Goal: Contribute content: Contribute content

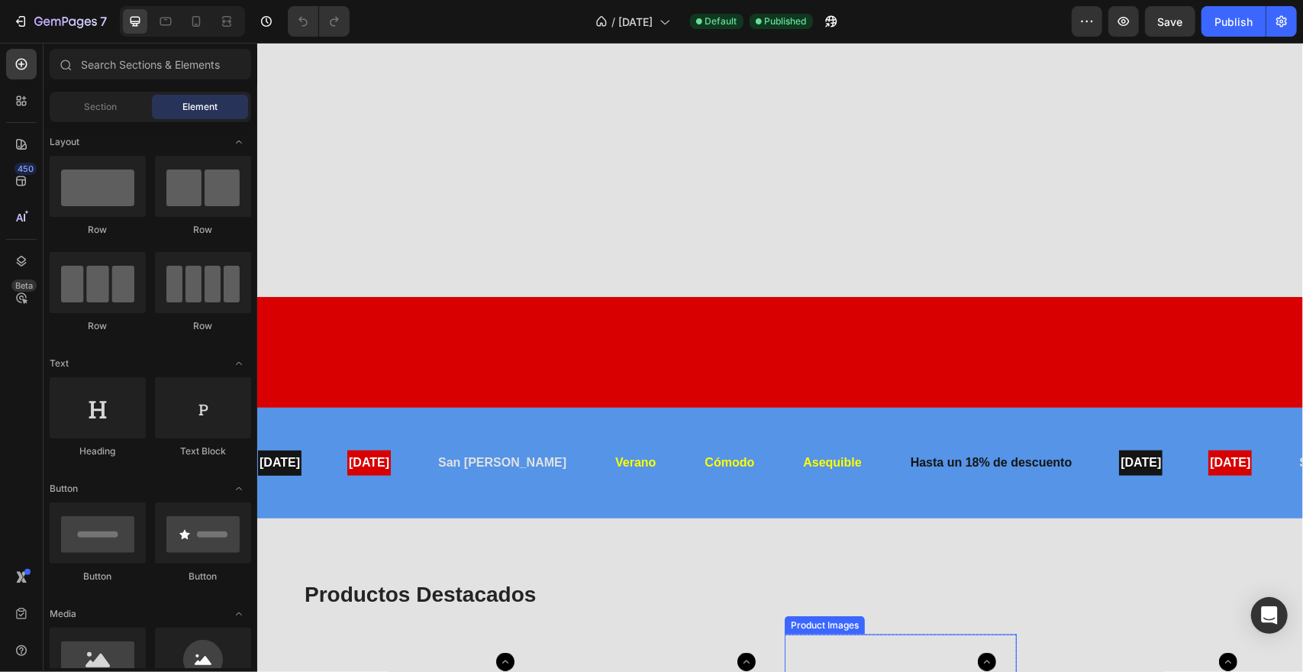
scroll to position [1908, 0]
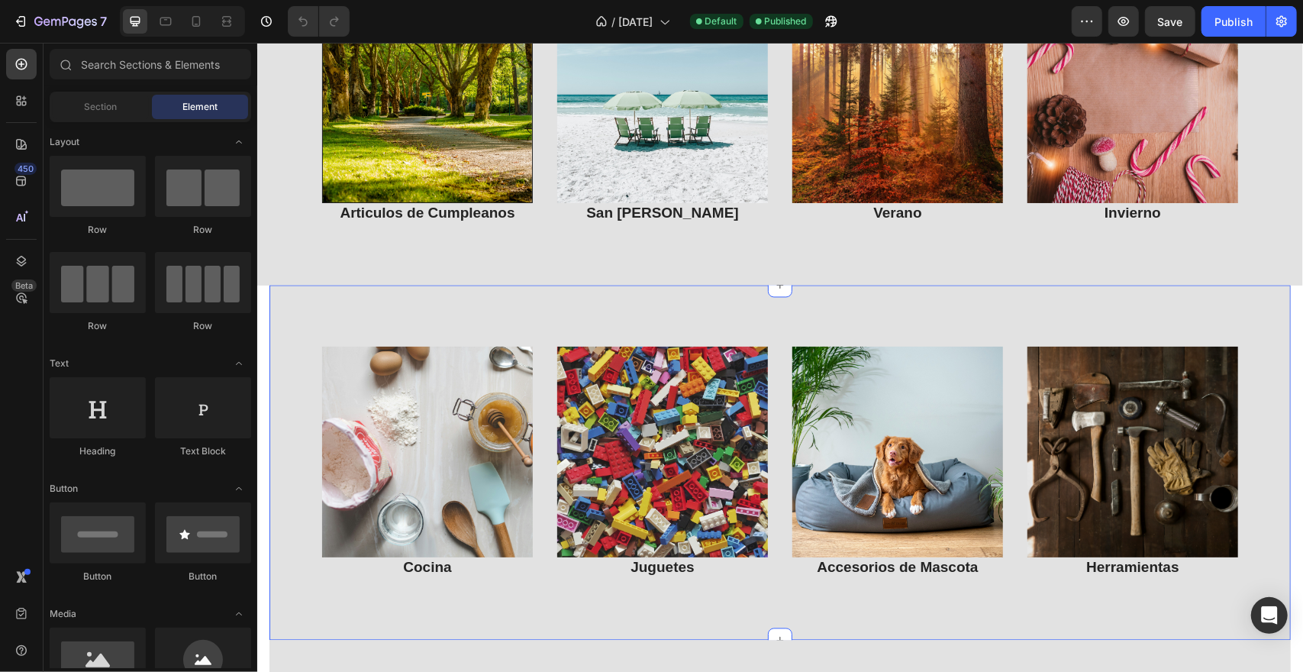
click at [434, 131] on img at bounding box center [426, 97] width 211 height 211
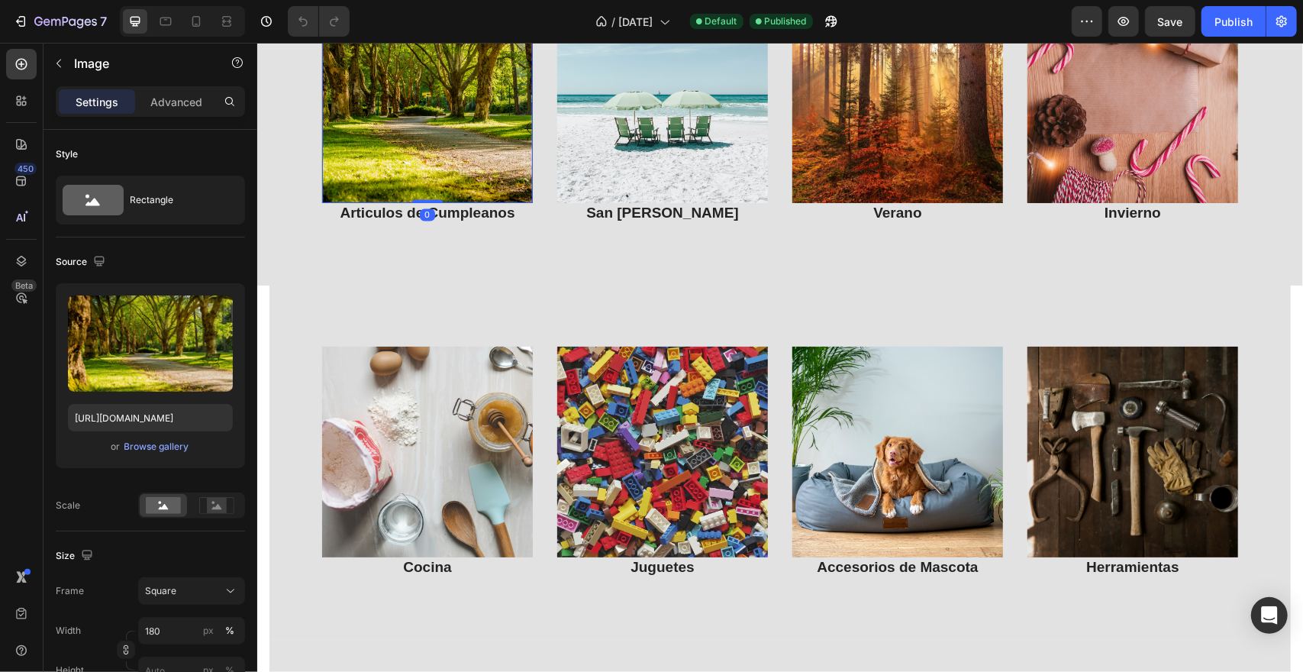
click at [482, 447] on div "Image 0 Articulos de Cumpleanos Heading Image San [PERSON_NAME] Heading Image V…" at bounding box center [779, 262] width 1046 height 4194
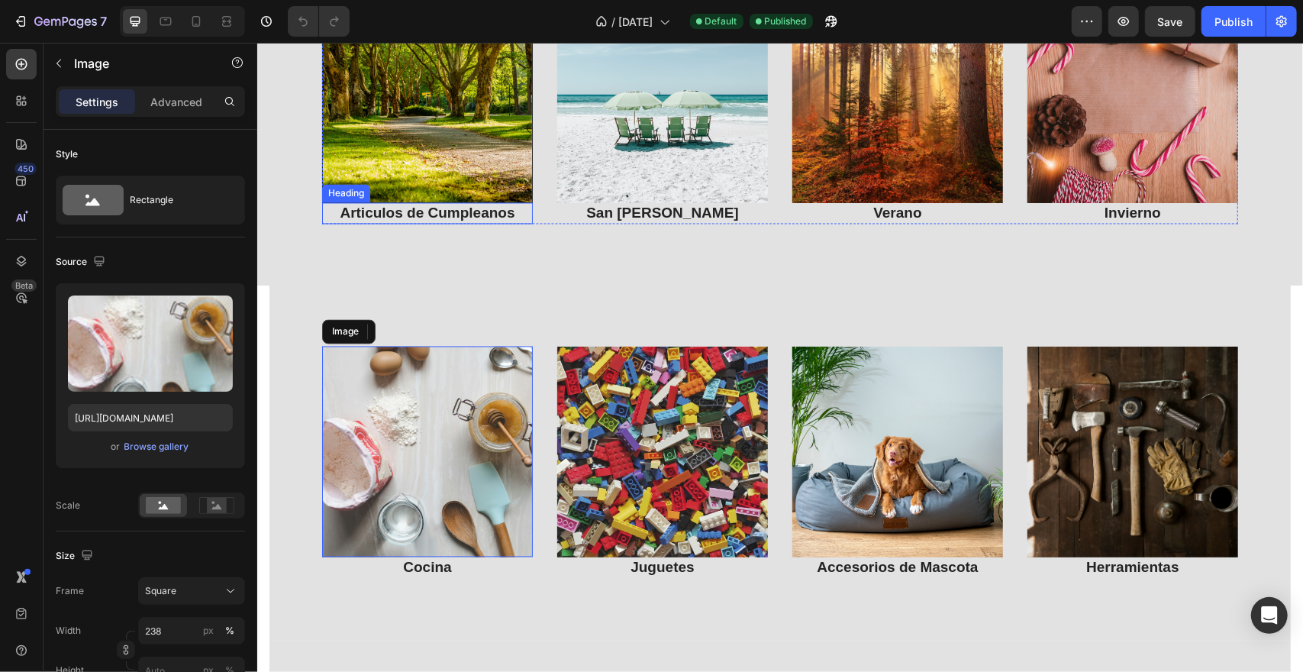
click at [495, 224] on h3 "Articulos de Cumpleanos" at bounding box center [426, 213] width 211 height 22
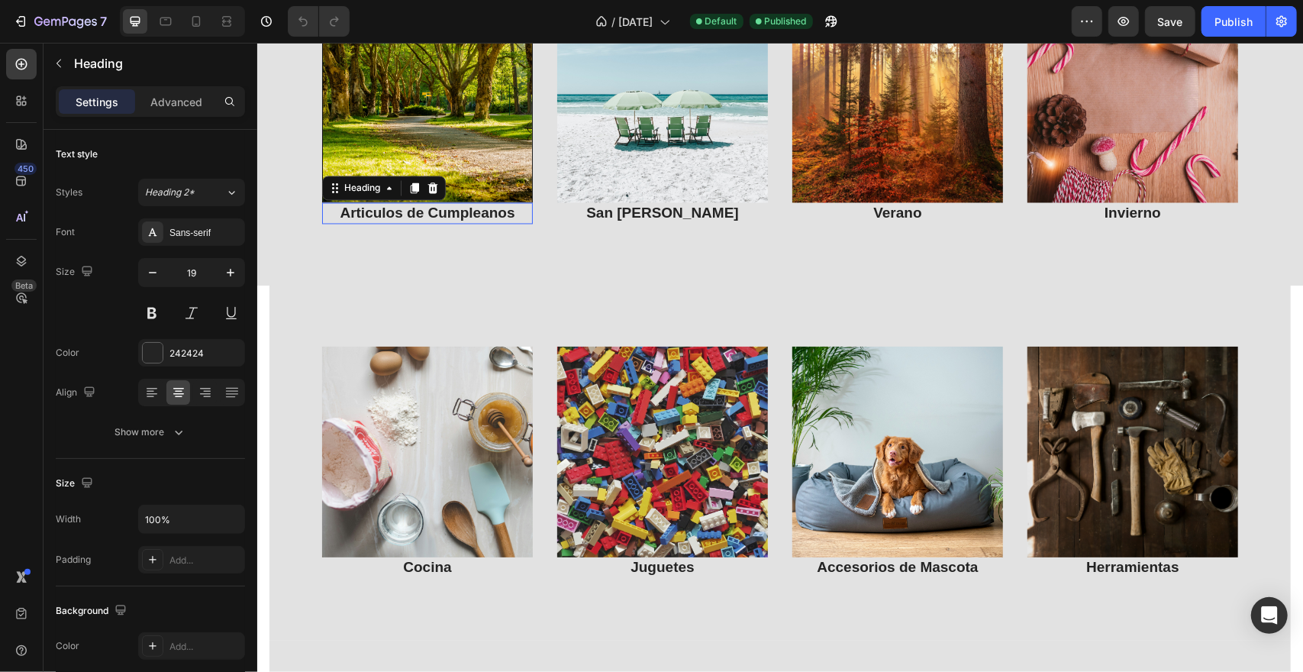
click at [495, 252] on img at bounding box center [505, 228] width 47 height 47
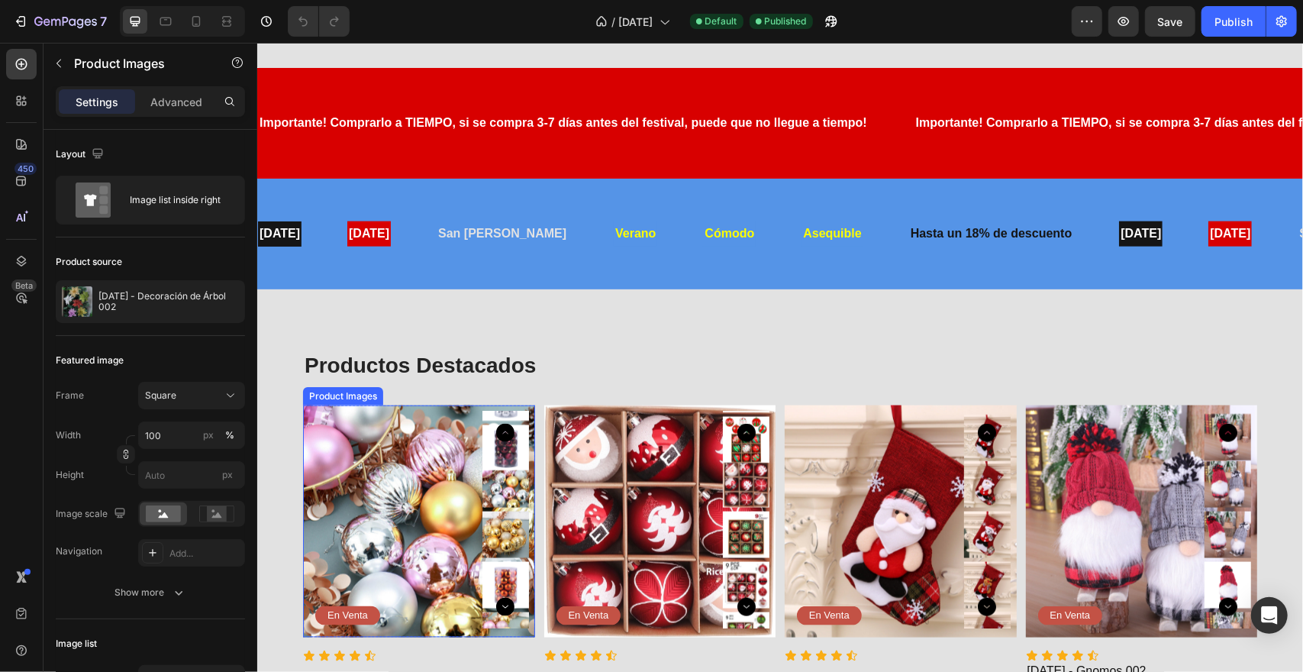
scroll to position [1679, 0]
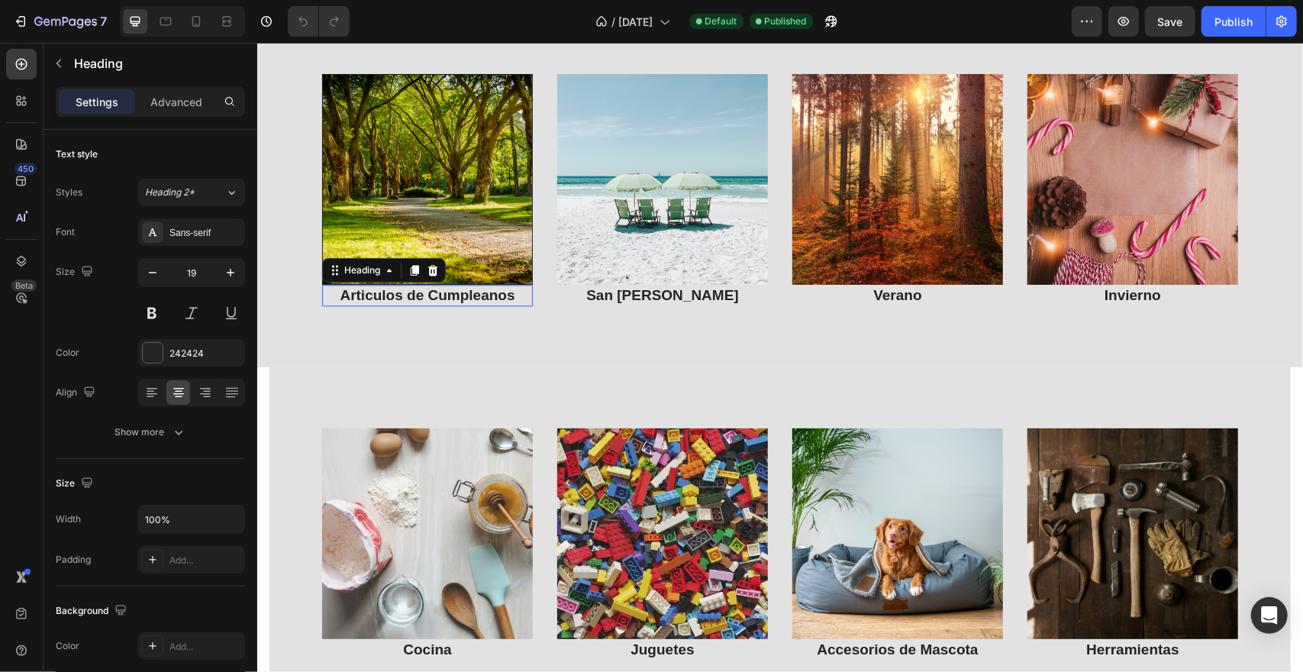
click at [488, 296] on p "Articulos de Cumpleanos" at bounding box center [427, 294] width 208 height 19
click at [516, 295] on p "Articulos de Cumpleanos" at bounding box center [427, 294] width 208 height 19
click at [515, 294] on p "Articulos de Cumpleanos" at bounding box center [427, 294] width 208 height 19
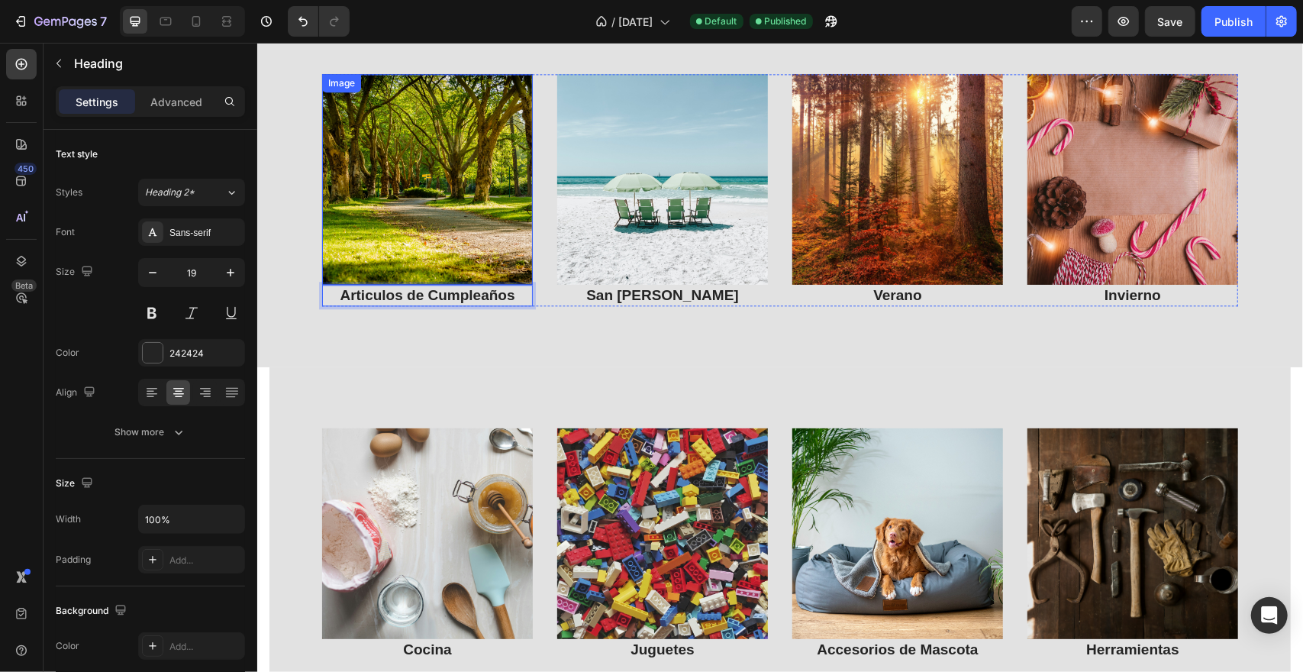
click at [446, 166] on img at bounding box center [426, 178] width 211 height 211
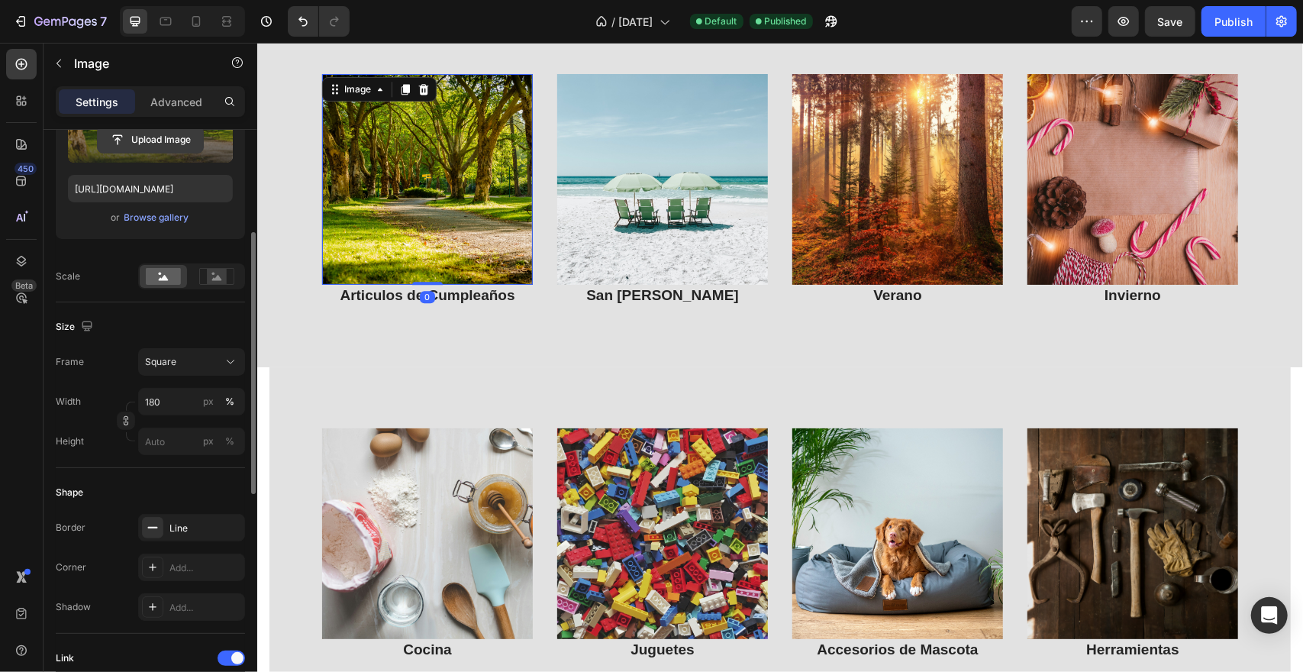
scroll to position [0, 0]
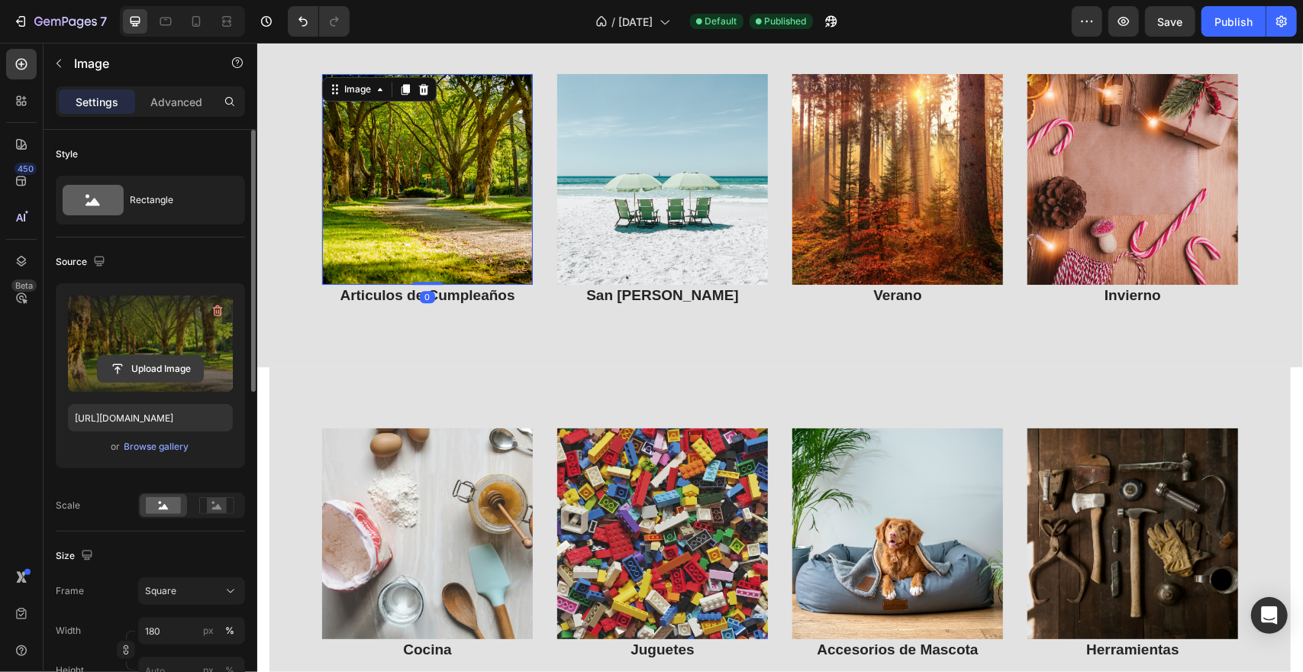
click at [168, 366] on input "file" at bounding box center [150, 369] width 105 height 26
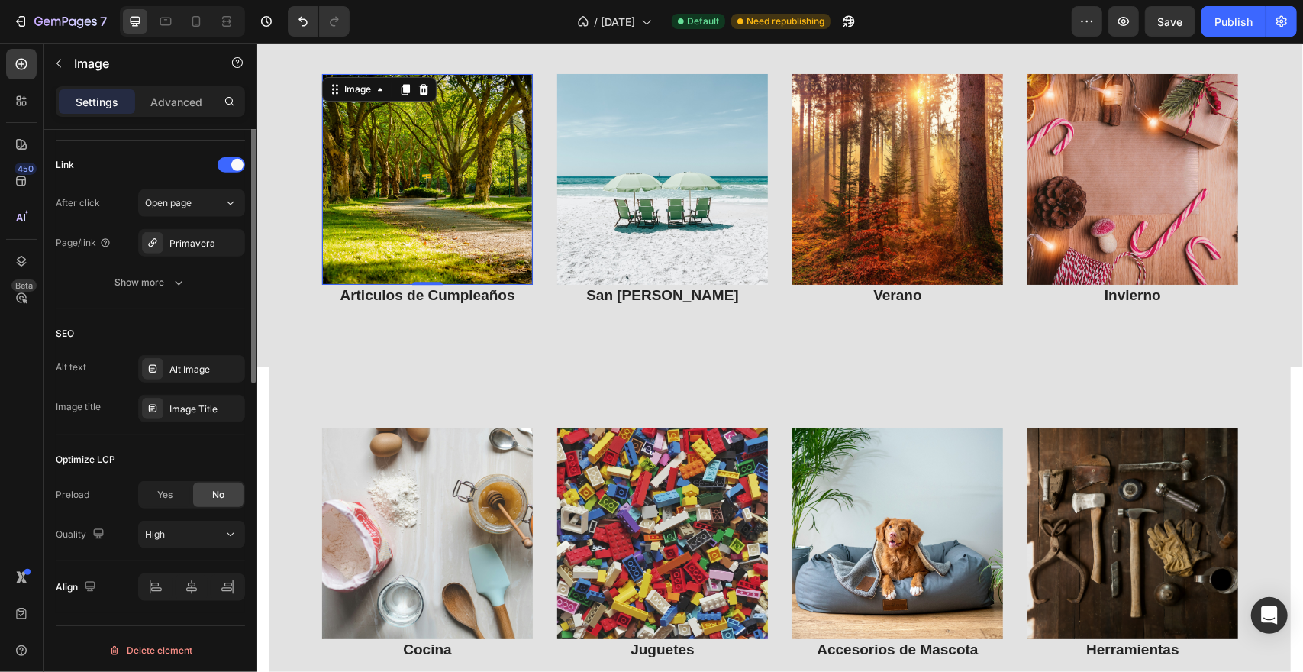
scroll to position [493, 0]
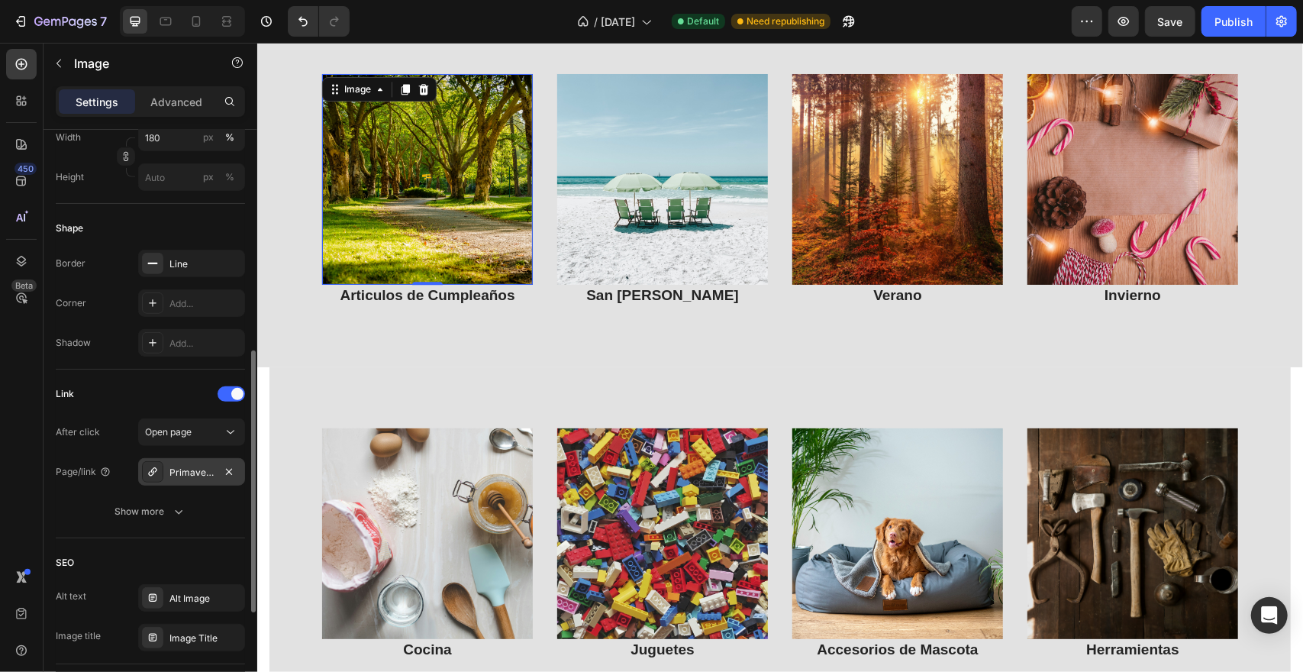
type input "[URL][DOMAIN_NAME]"
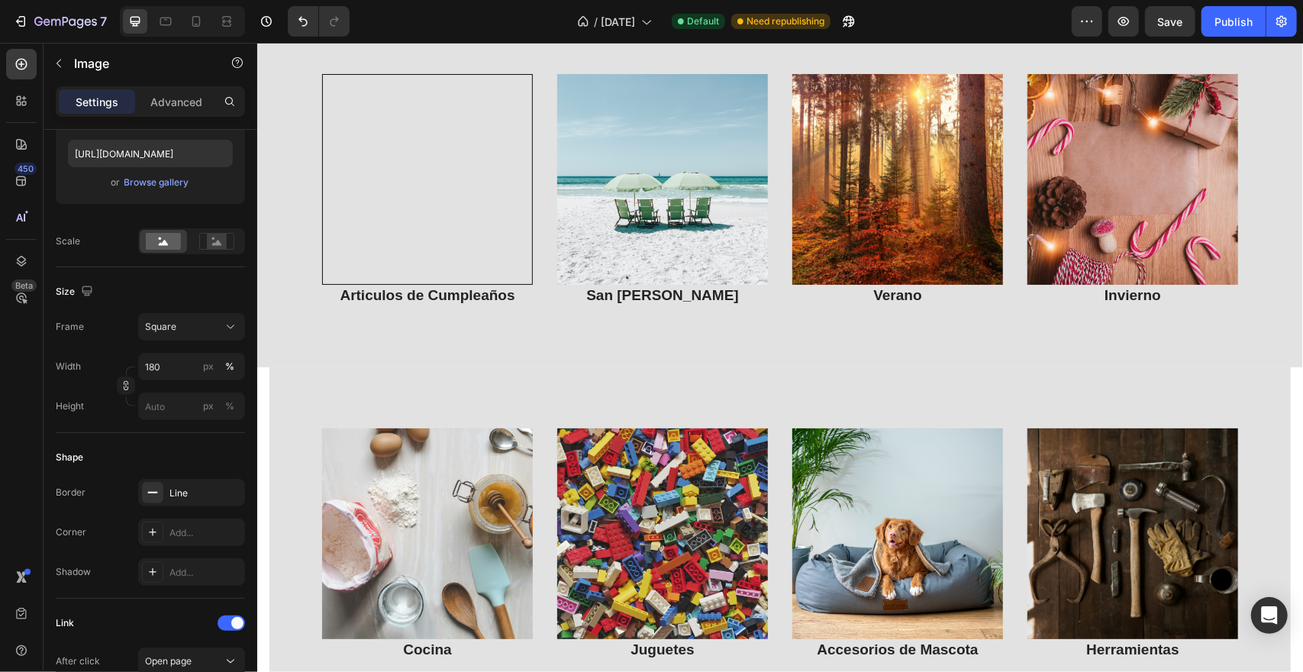
scroll to position [722, 0]
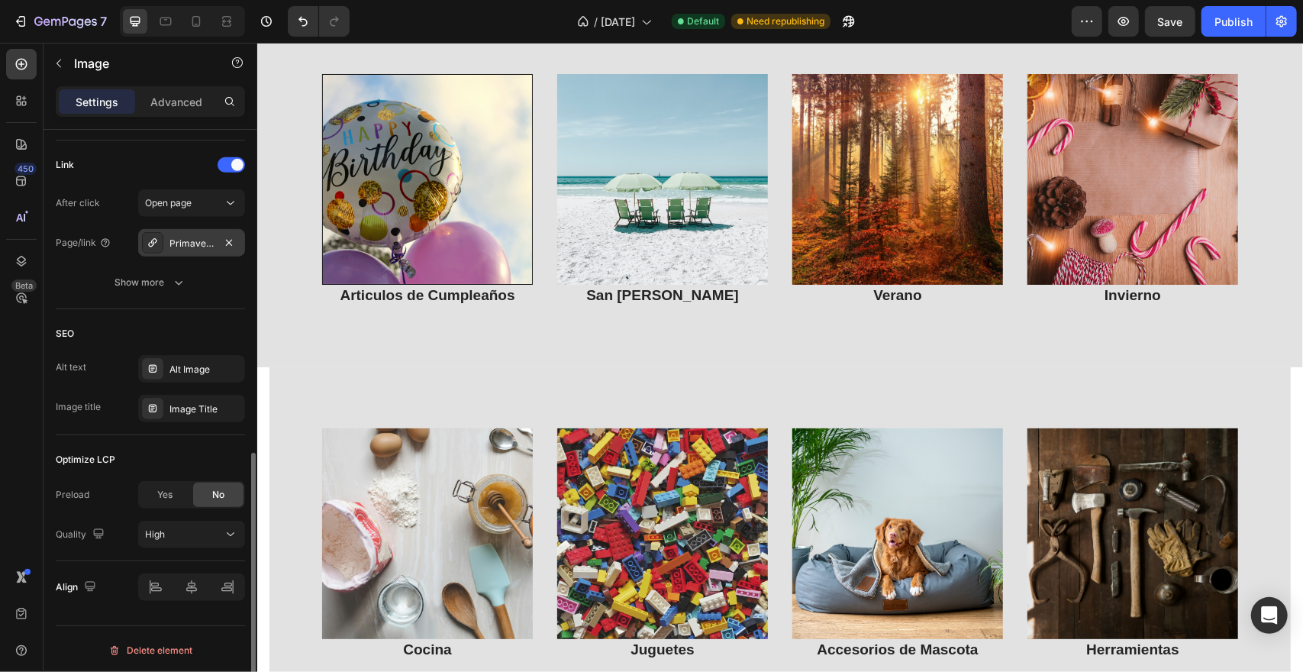
click at [181, 238] on div "Primavera" at bounding box center [191, 244] width 44 height 14
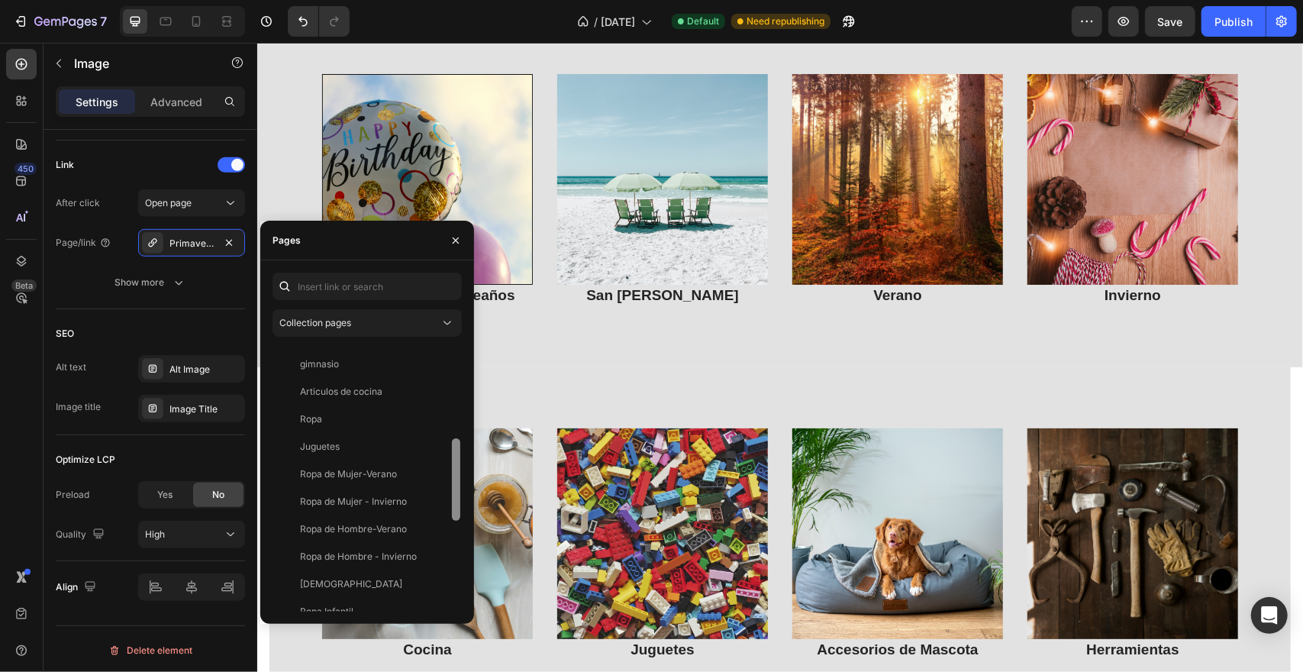
drag, startPoint x: 714, startPoint y: 485, endPoint x: 434, endPoint y: 623, distance: 312.7
click at [534, 369] on div "Image Cocina Heading Image Juguetes Heading Image Accesorios de Mascota Heading…" at bounding box center [779, 543] width 1021 height 355
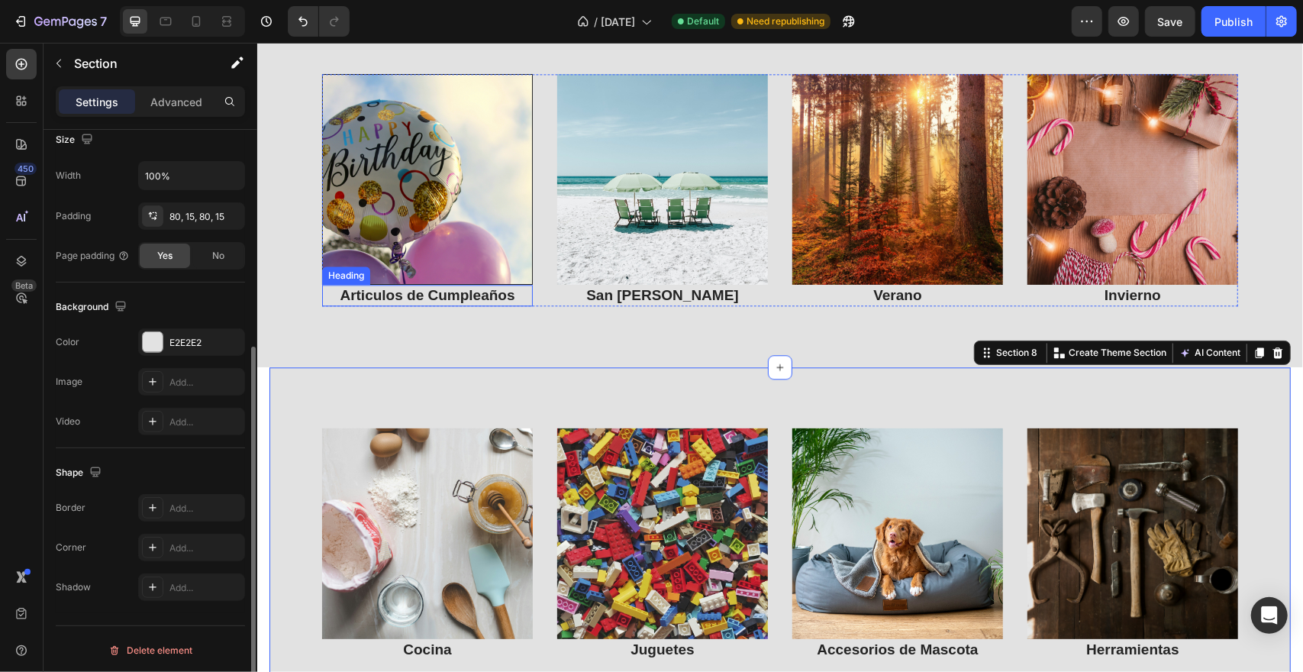
scroll to position [2366, 0]
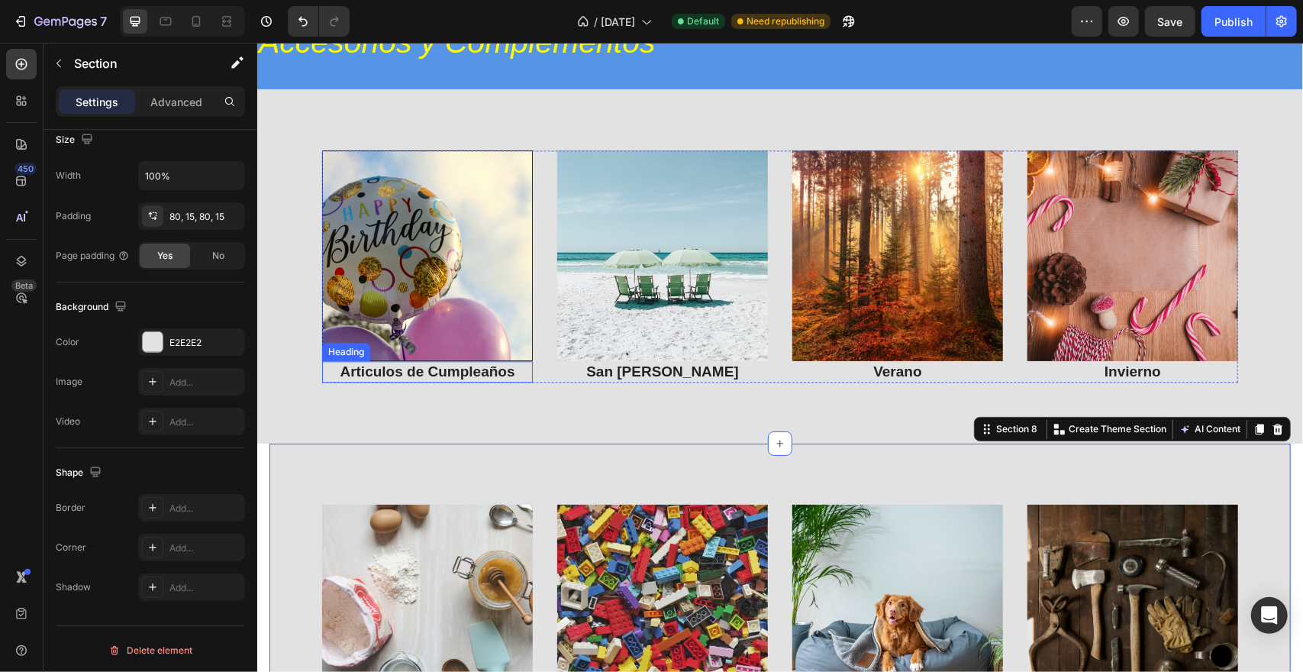
click at [429, 310] on img at bounding box center [426, 255] width 211 height 211
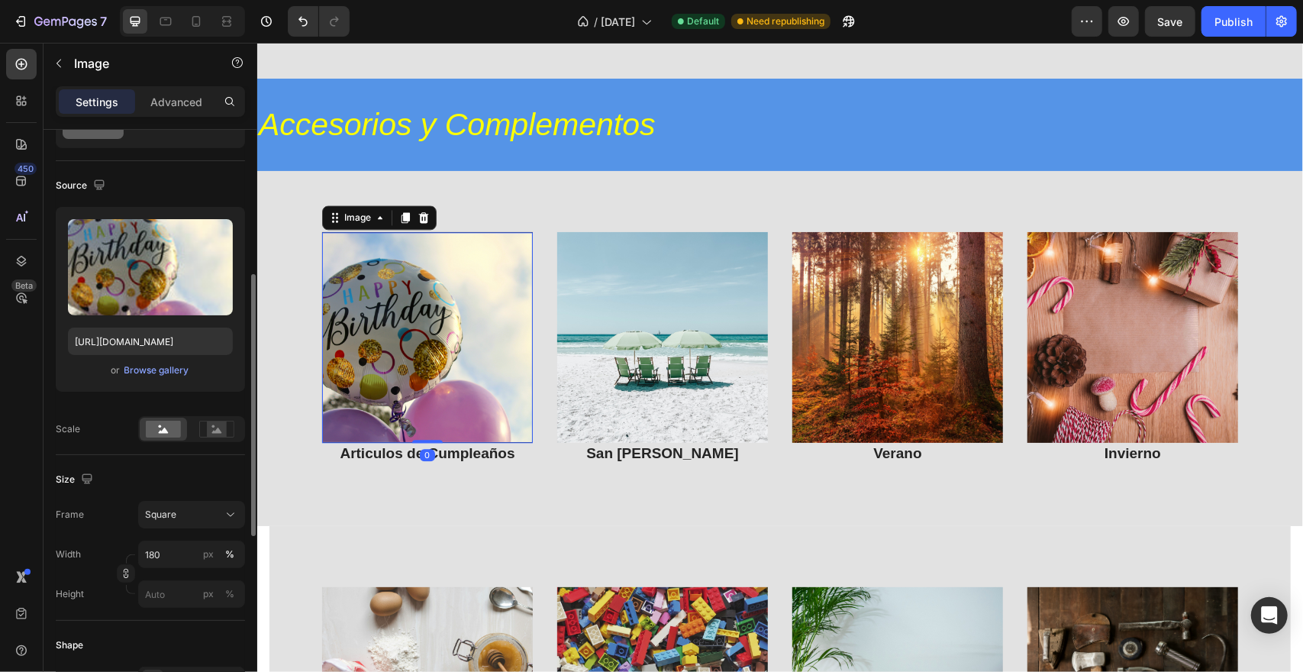
scroll to position [534, 0]
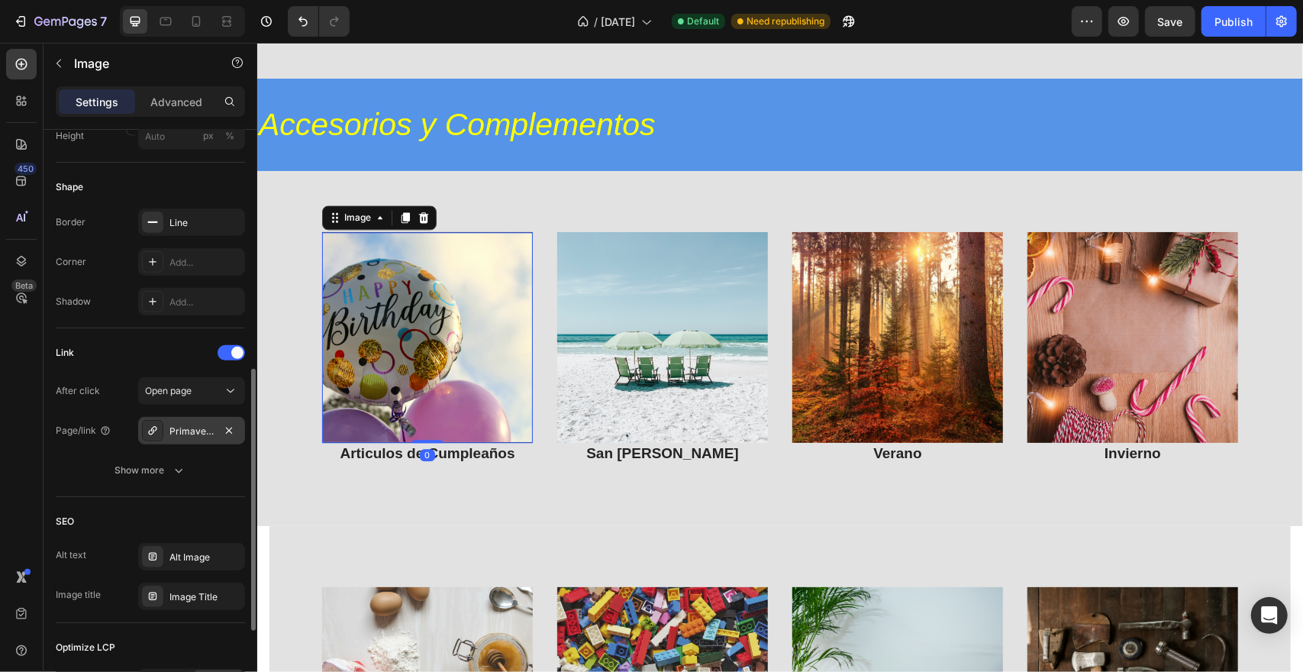
click at [169, 424] on div "Primavera" at bounding box center [191, 431] width 44 height 14
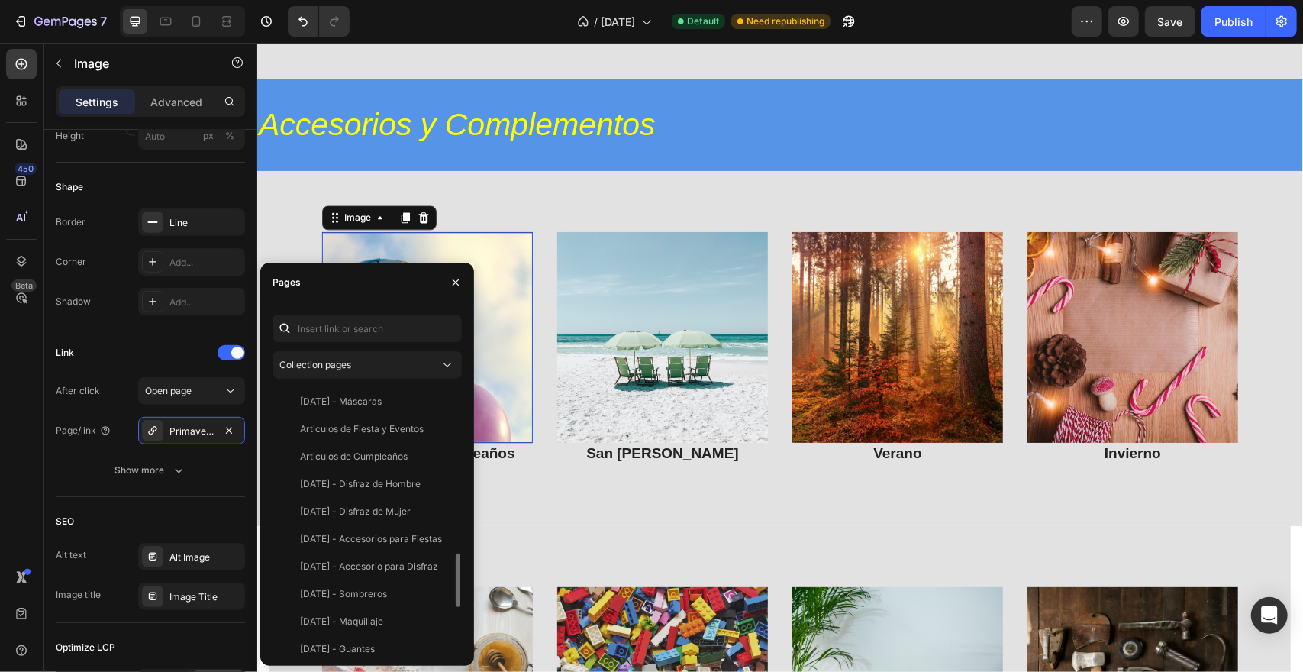
scroll to position [748, 0]
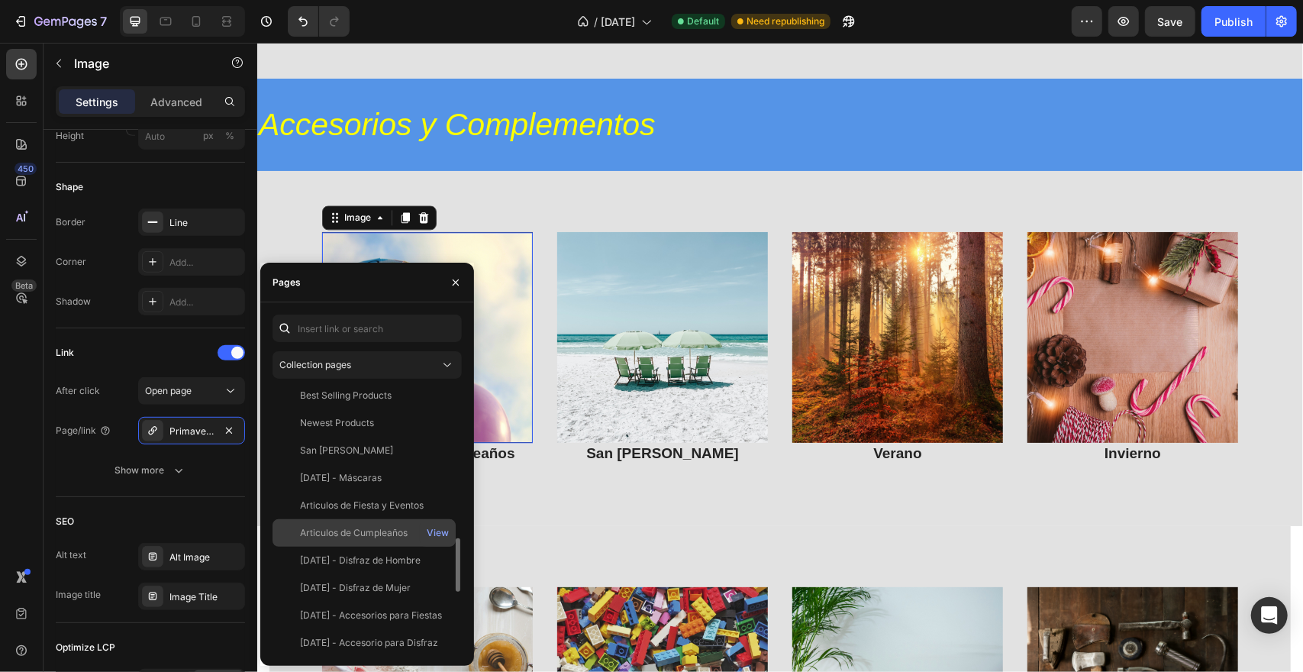
click at [392, 528] on div "Articulos de Cumpleaños" at bounding box center [354, 533] width 108 height 14
click at [450, 284] on icon "button" at bounding box center [456, 282] width 12 height 12
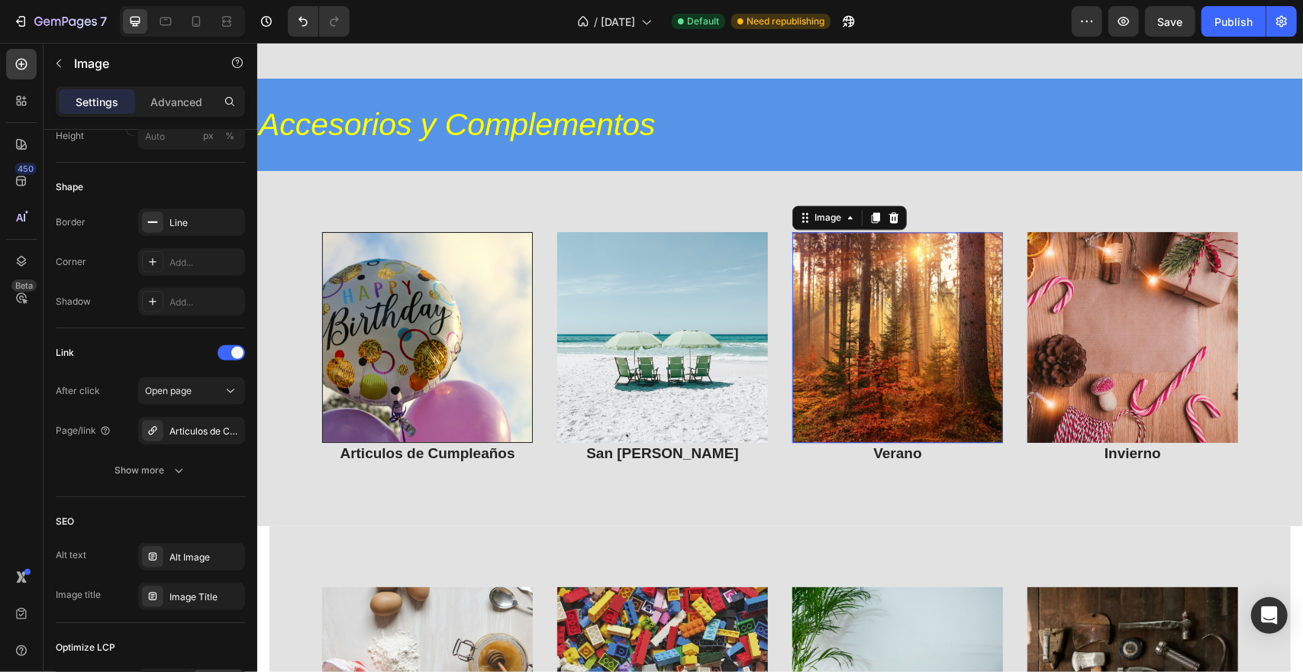
click at [847, 348] on img at bounding box center [896, 336] width 211 height 211
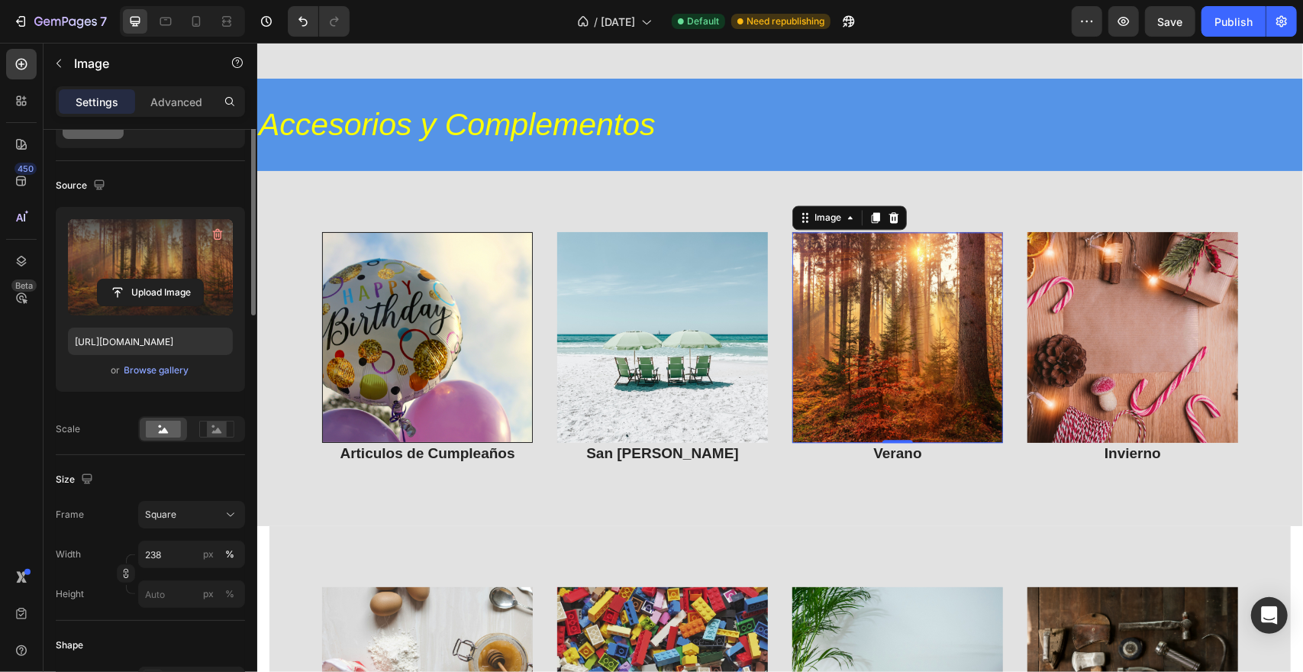
scroll to position [0, 0]
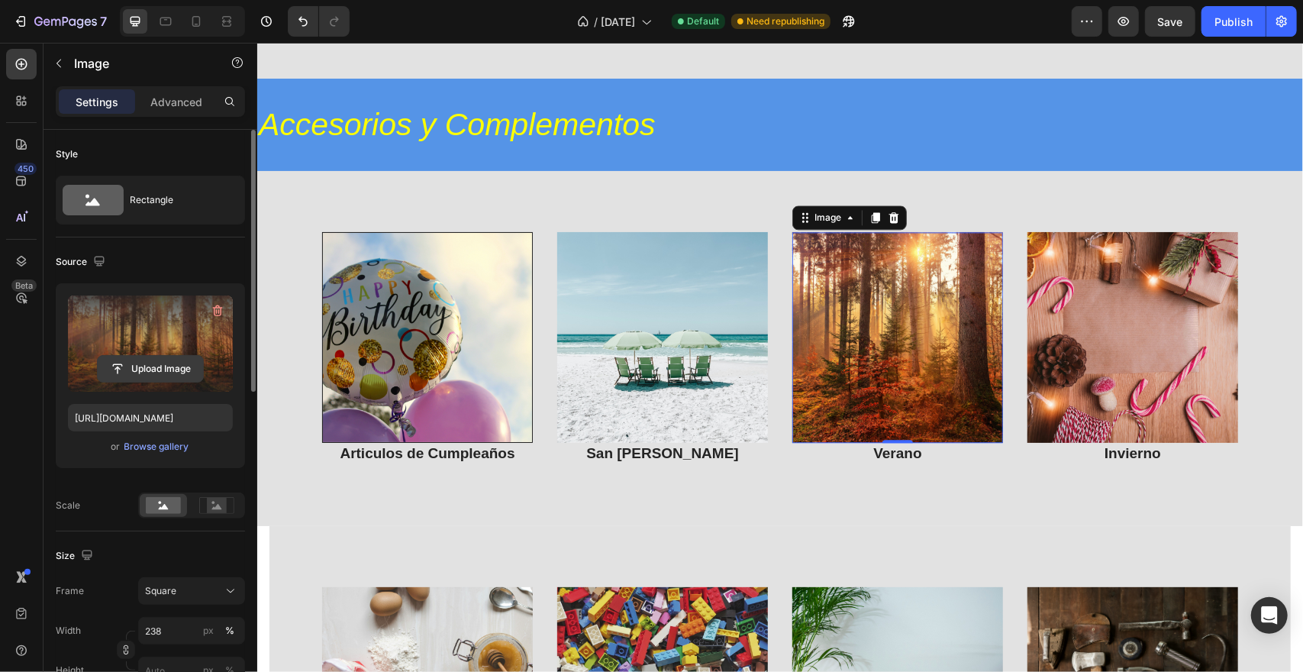
click at [164, 363] on input "file" at bounding box center [150, 369] width 105 height 26
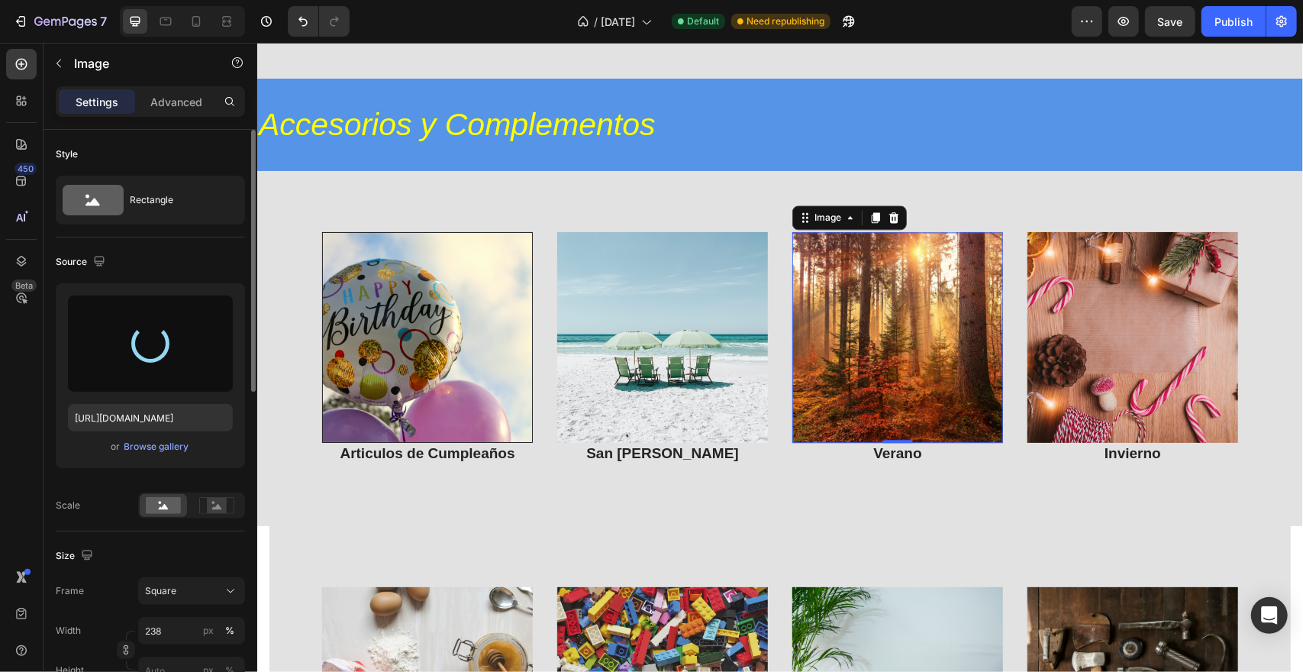
type input "[URL][DOMAIN_NAME]"
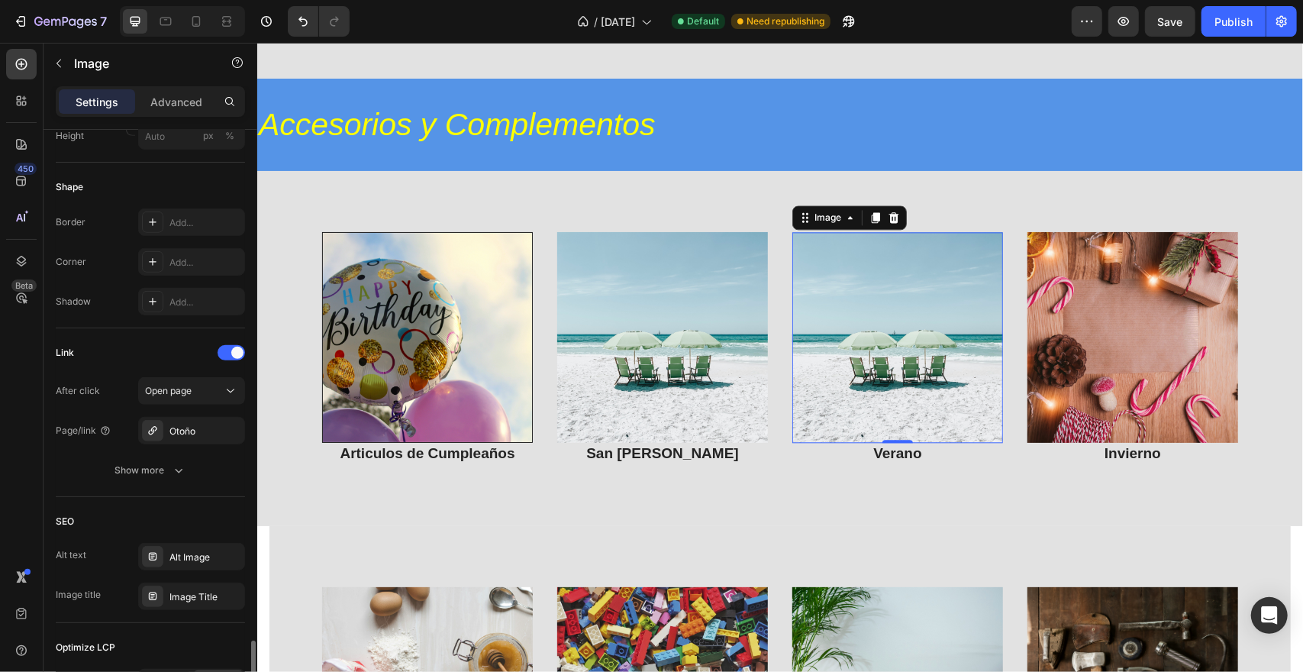
scroll to position [722, 0]
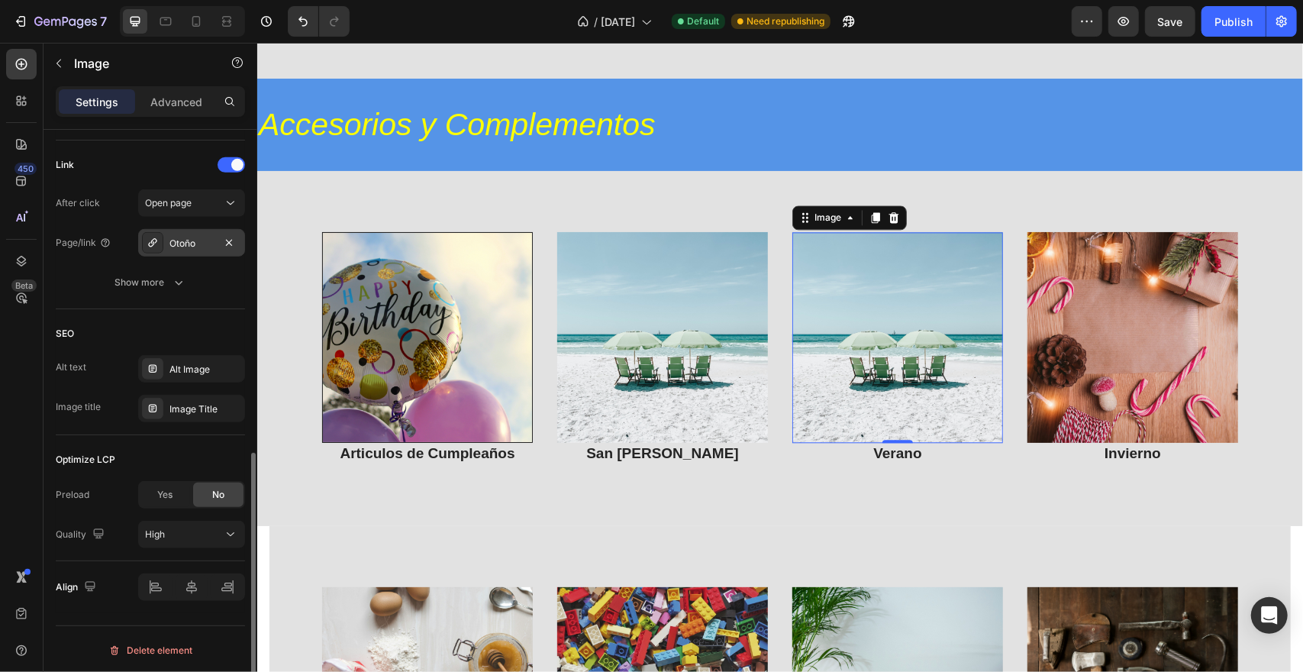
click at [201, 239] on div "Otoño" at bounding box center [191, 244] width 44 height 14
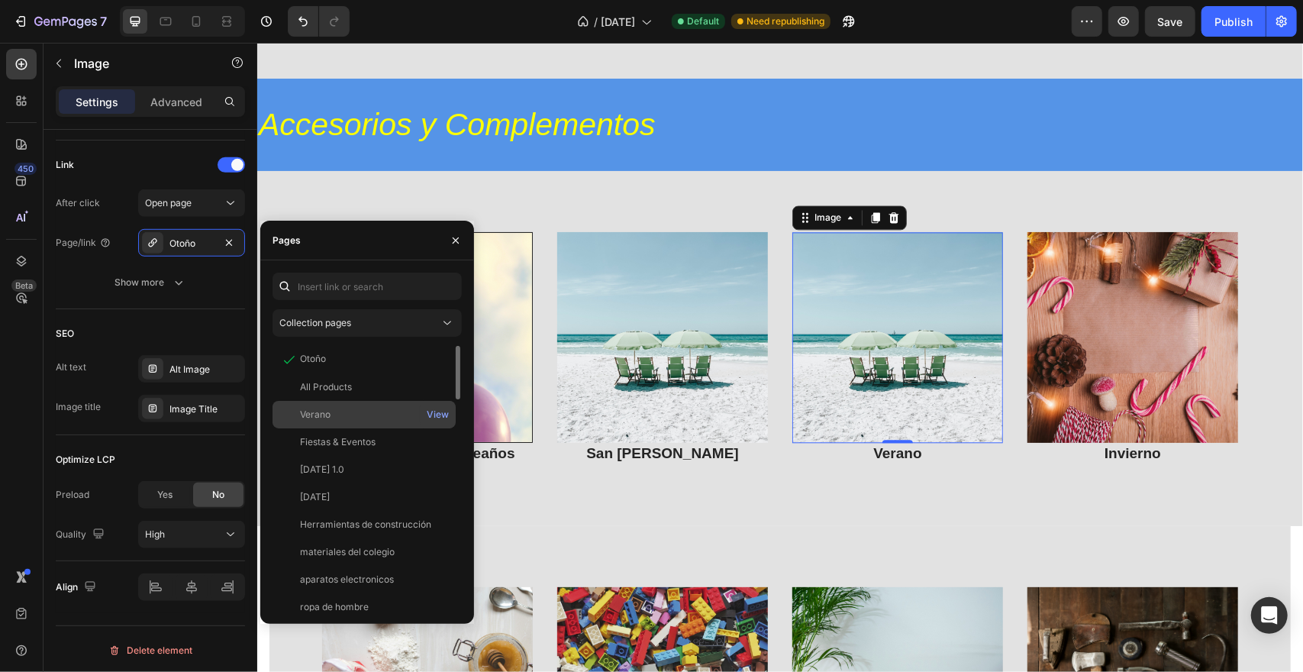
click at [380, 415] on div "Verano" at bounding box center [364, 415] width 171 height 14
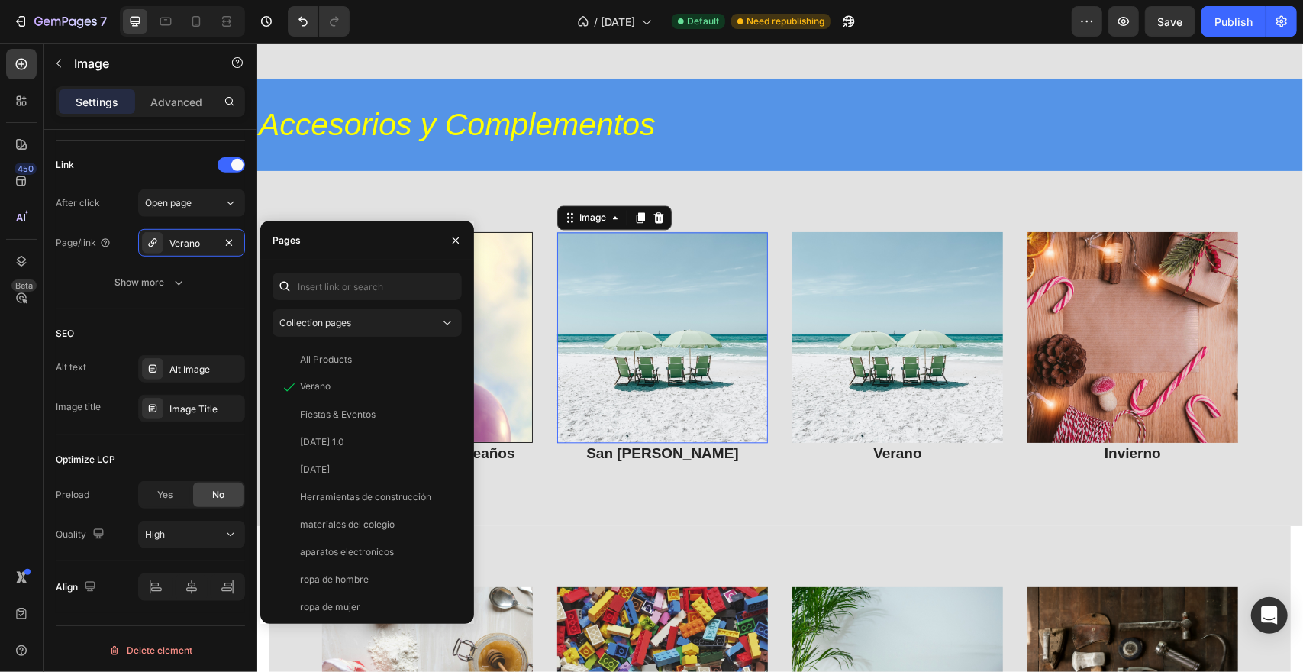
click at [636, 337] on img at bounding box center [661, 336] width 211 height 211
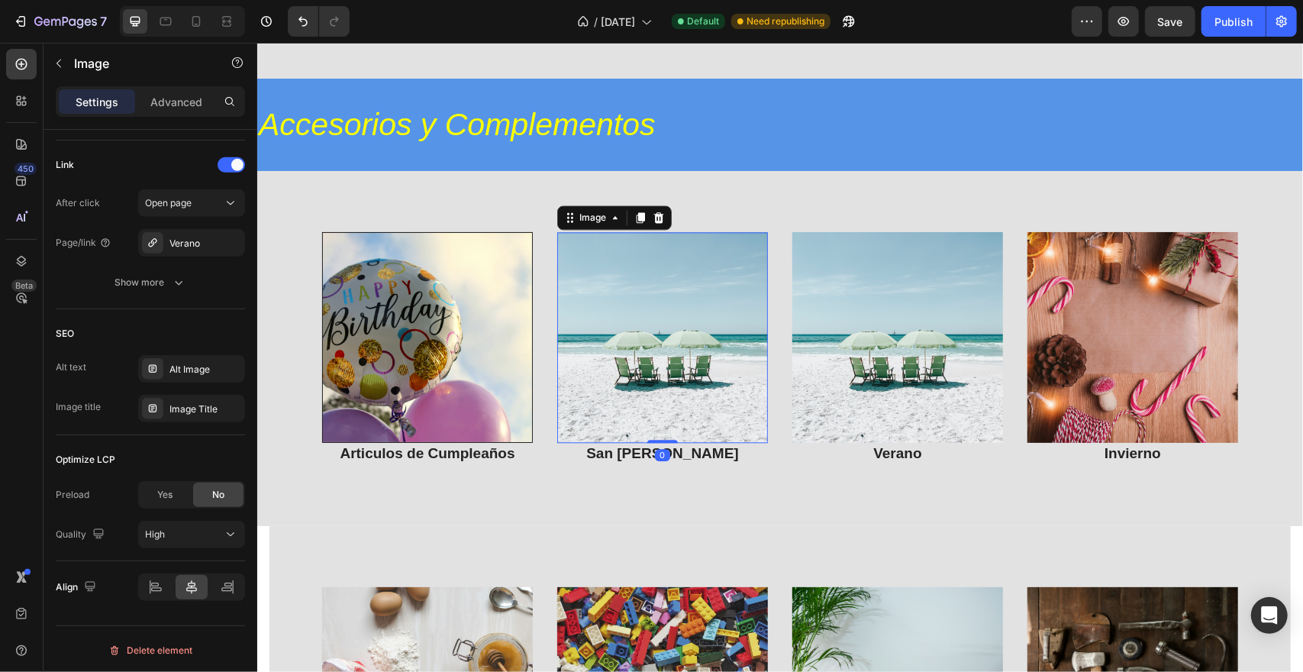
click at [662, 311] on img at bounding box center [661, 336] width 211 height 211
click at [201, 250] on div "Verano" at bounding box center [191, 242] width 107 height 27
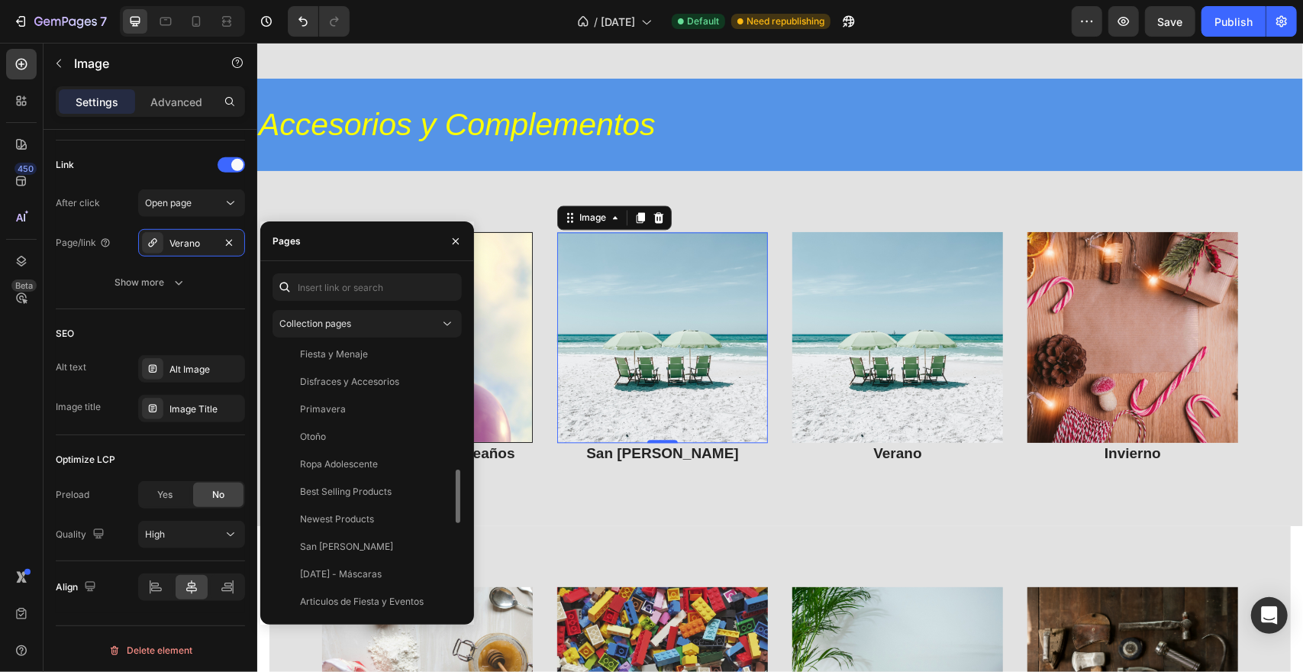
scroll to position [687, 0]
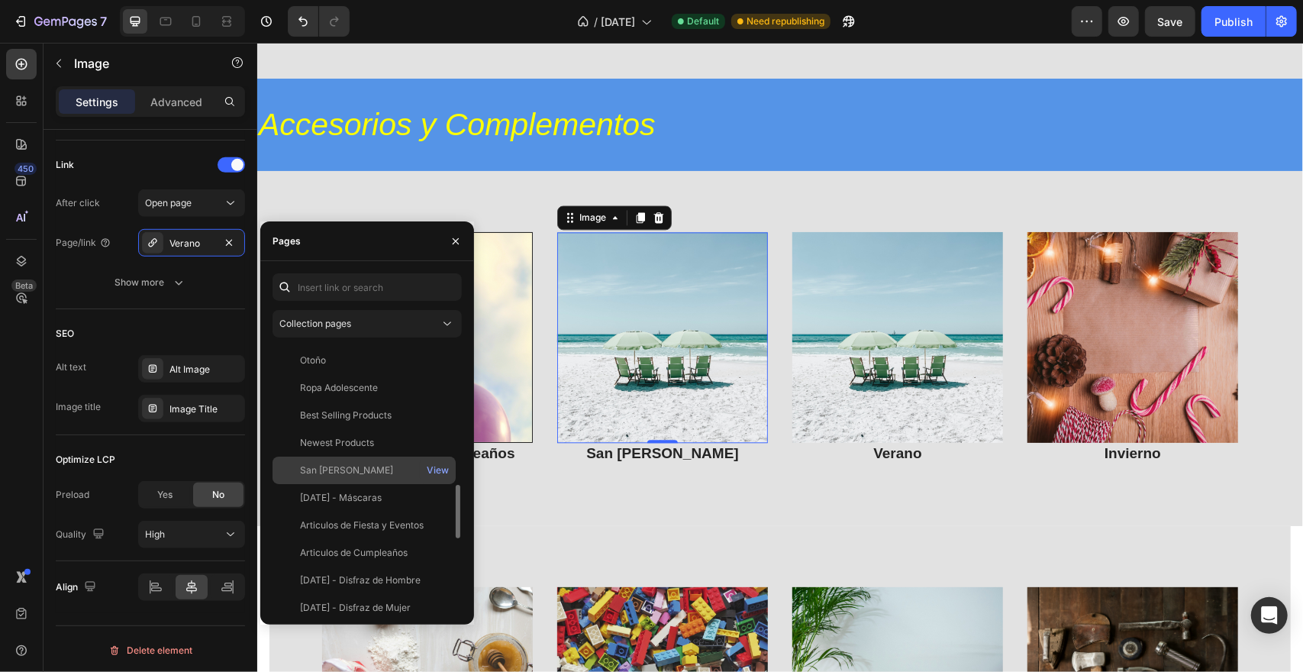
click at [385, 459] on div "San [PERSON_NAME] View" at bounding box center [363, 469] width 183 height 27
click at [455, 235] on icon "button" at bounding box center [456, 241] width 12 height 12
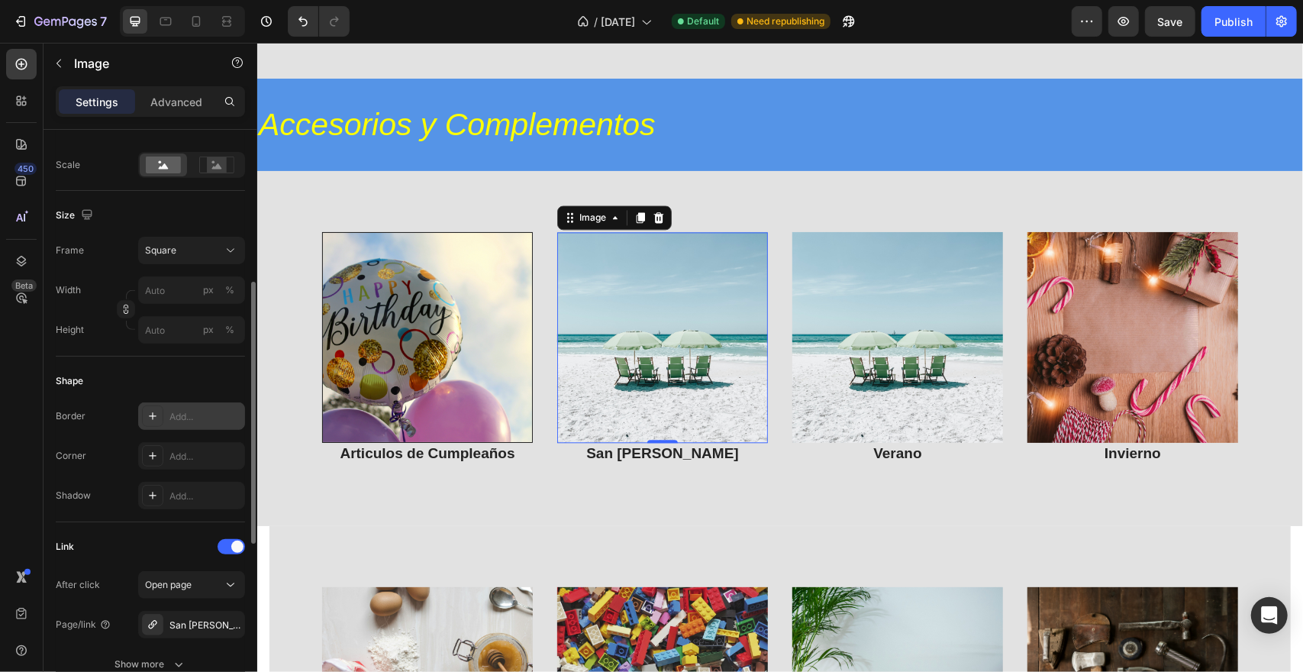
scroll to position [0, 0]
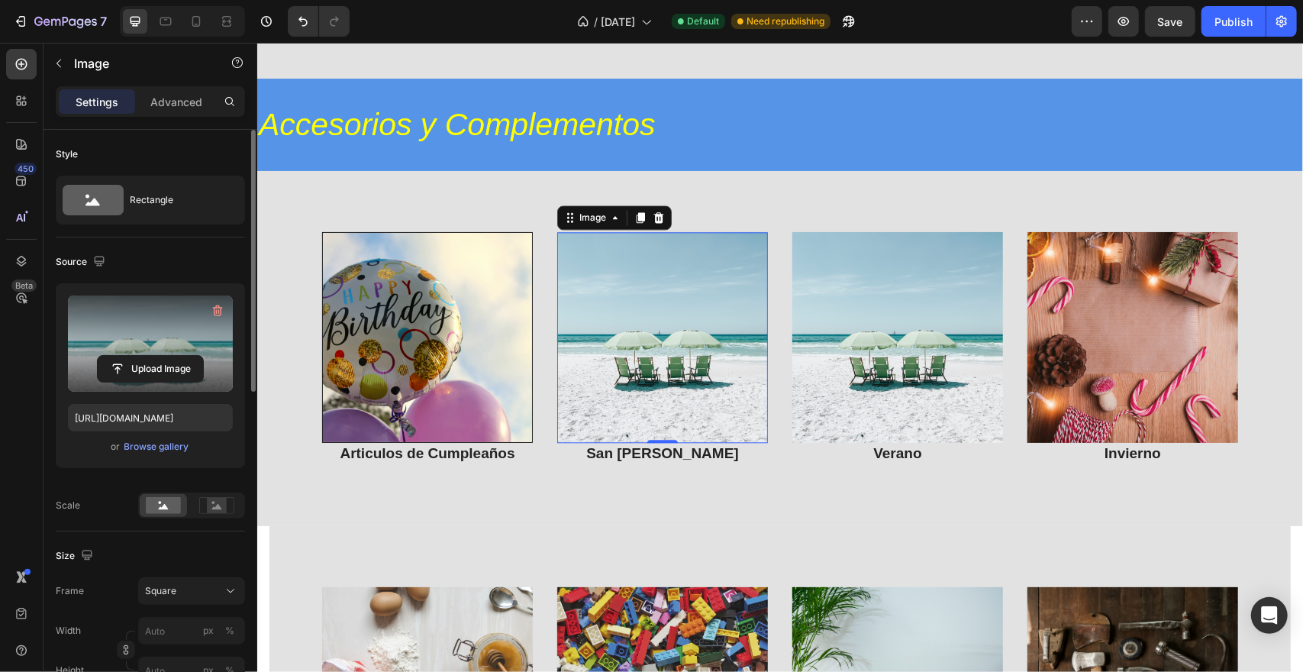
click at [174, 353] on label at bounding box center [150, 343] width 165 height 96
click at [174, 356] on input "file" at bounding box center [150, 369] width 105 height 26
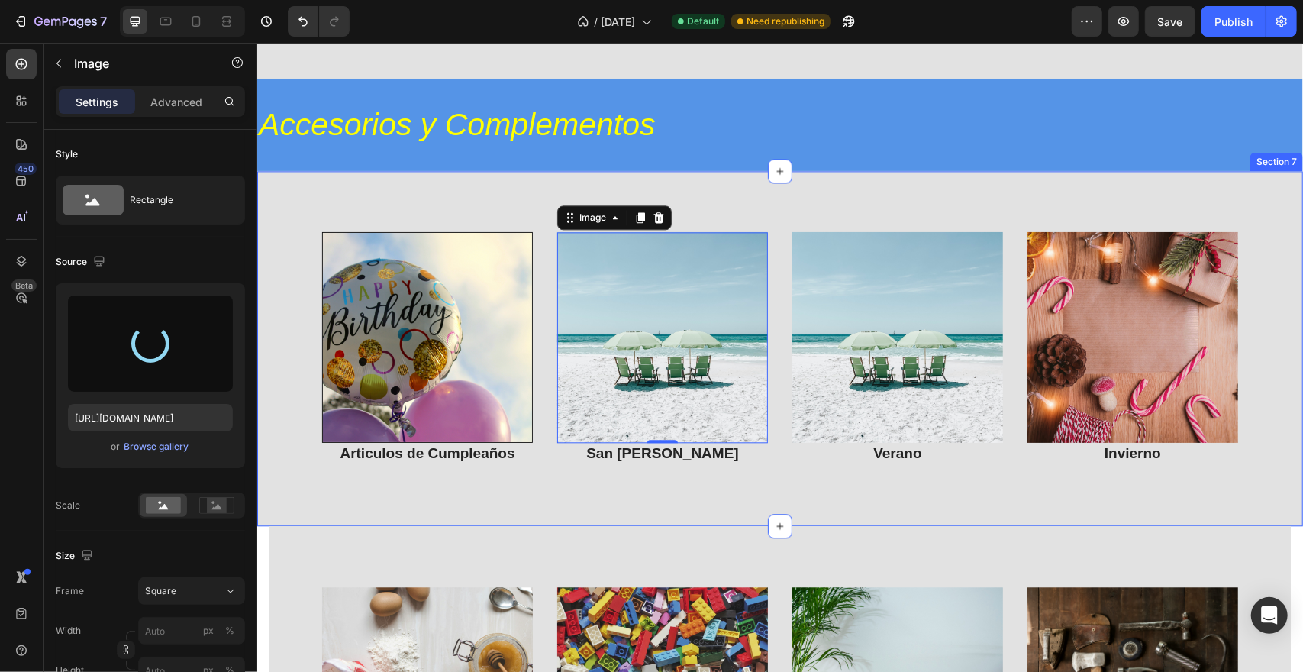
type input "[URL][DOMAIN_NAME]"
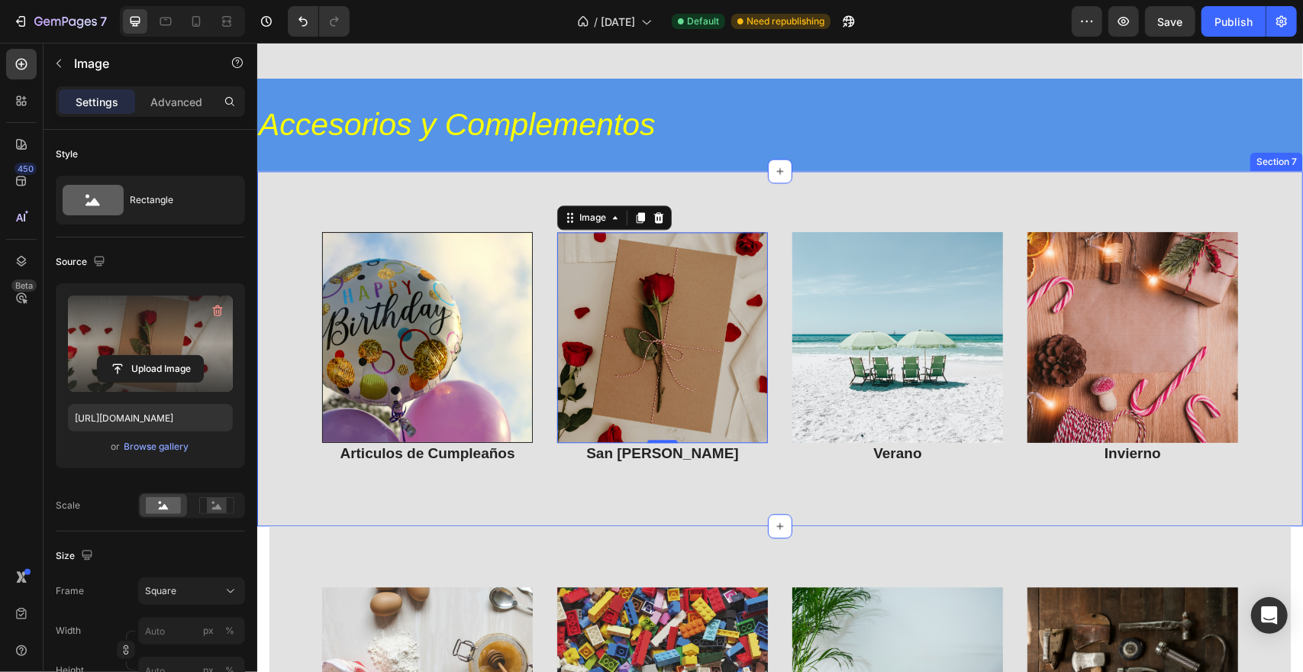
click at [400, 175] on div "Image Articulos de Cumpleaños Heading Image 0 San [PERSON_NAME] Heading Image V…" at bounding box center [779, 347] width 1046 height 355
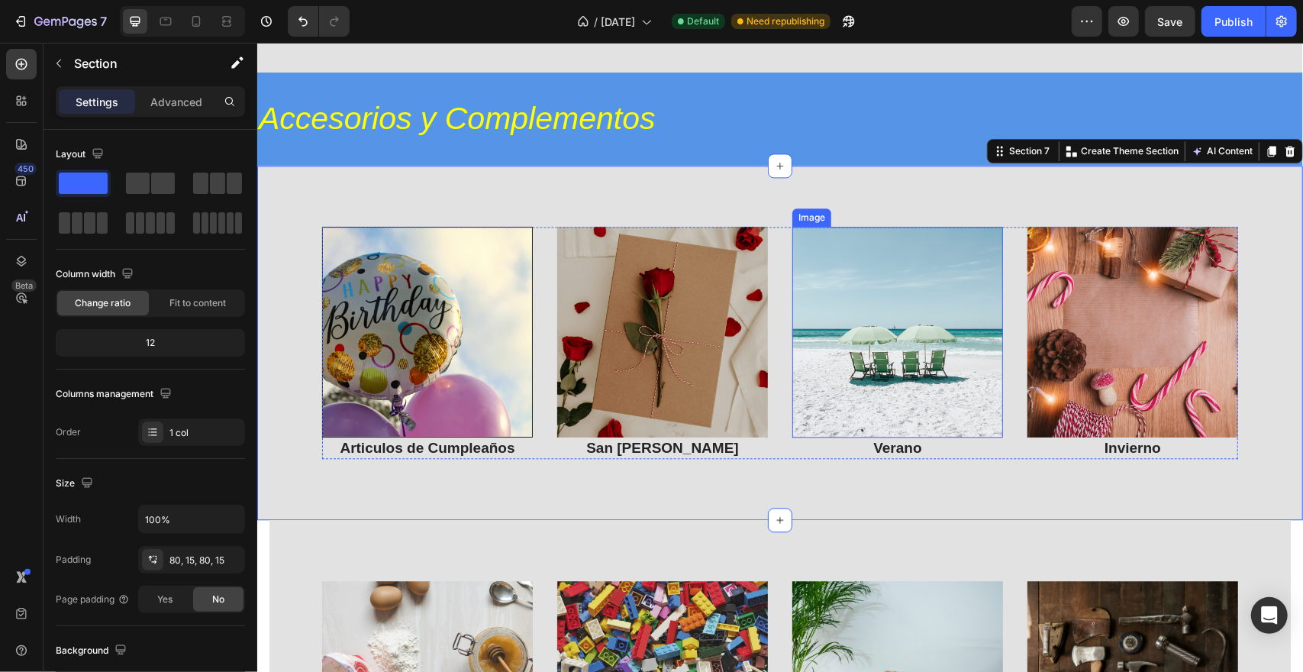
scroll to position [2442, 0]
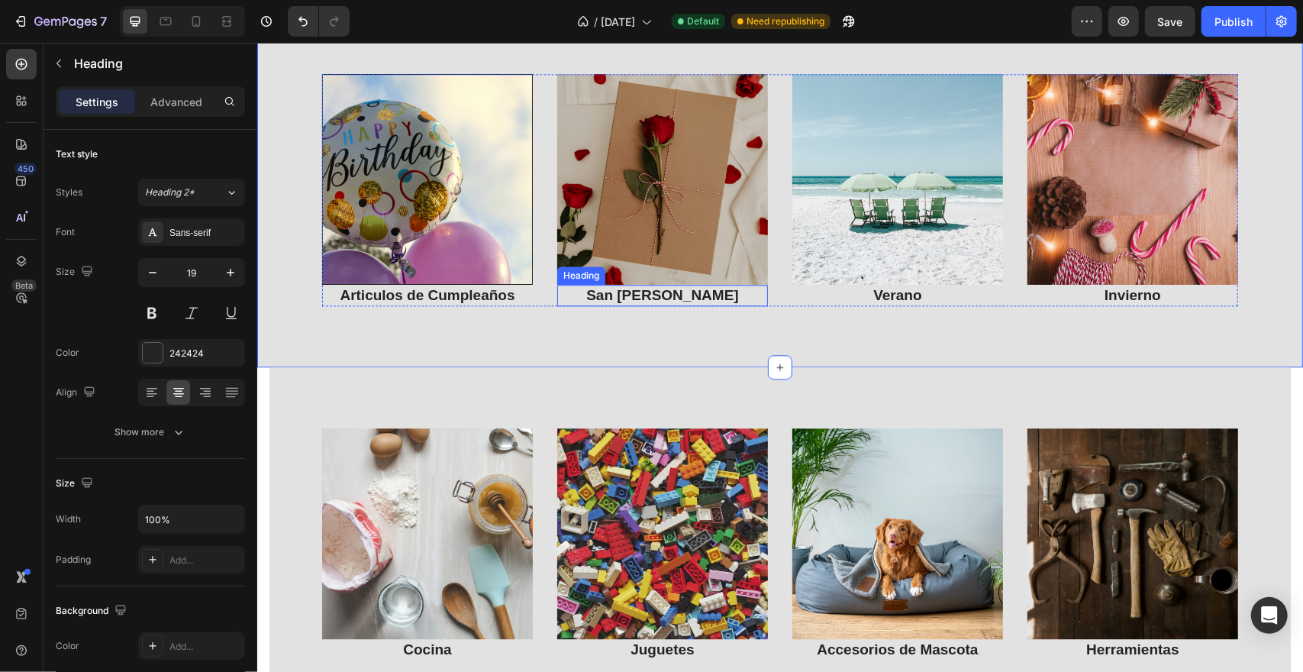
click at [677, 296] on h3 "San [PERSON_NAME]" at bounding box center [661, 295] width 211 height 22
click at [688, 296] on h3 "San [PERSON_NAME]" at bounding box center [661, 295] width 211 height 22
click at [598, 347] on div "Image Articulos de Cumpleaños Heading Image San [PERSON_NAME] Heading 0 Image V…" at bounding box center [779, 189] width 1046 height 355
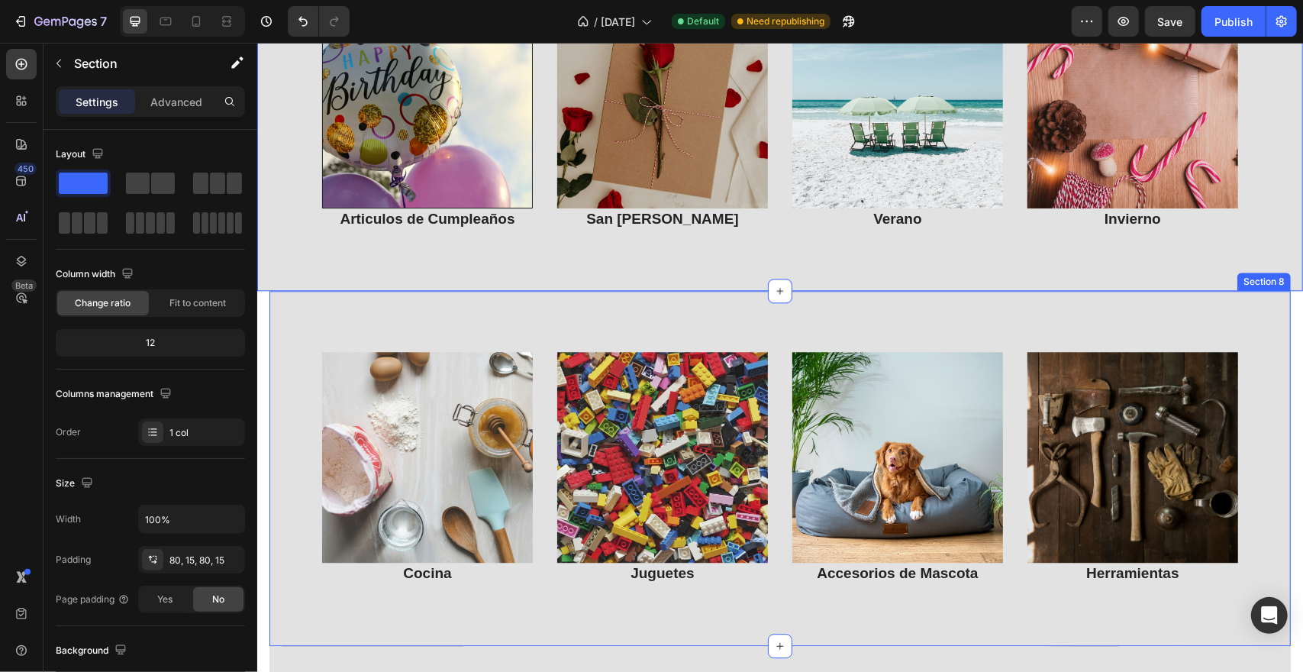
scroll to position [2671, 0]
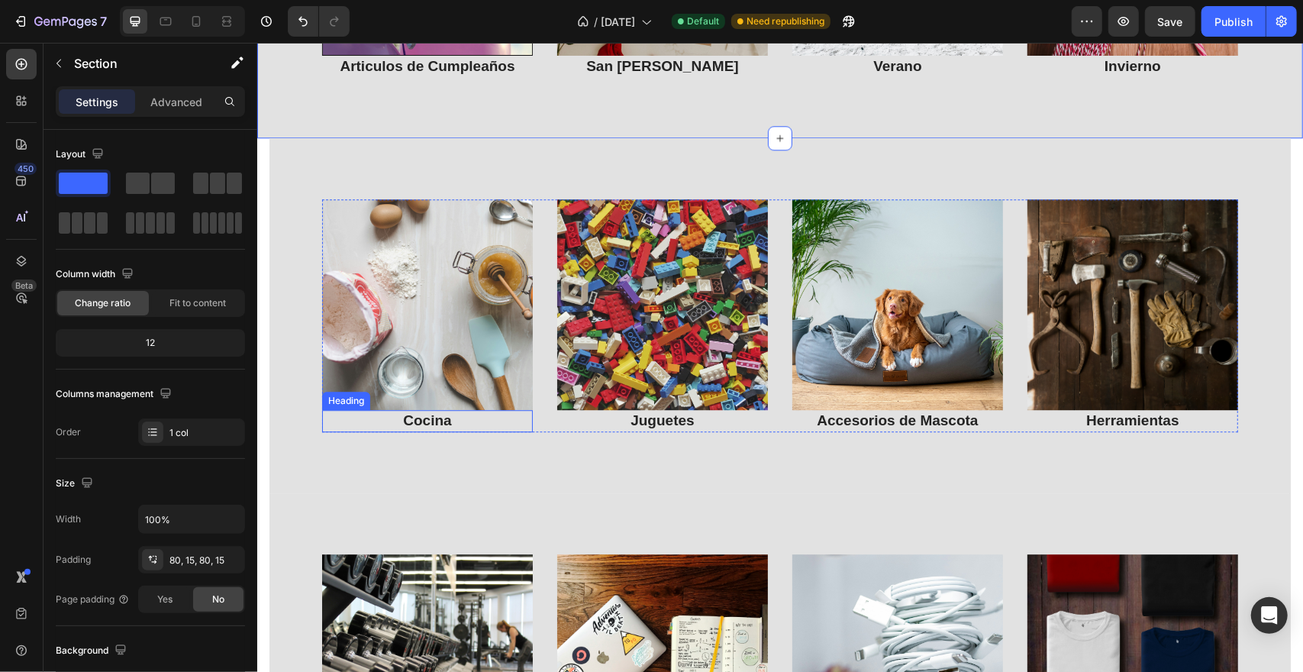
click at [398, 418] on h3 "Cocina" at bounding box center [426, 420] width 211 height 22
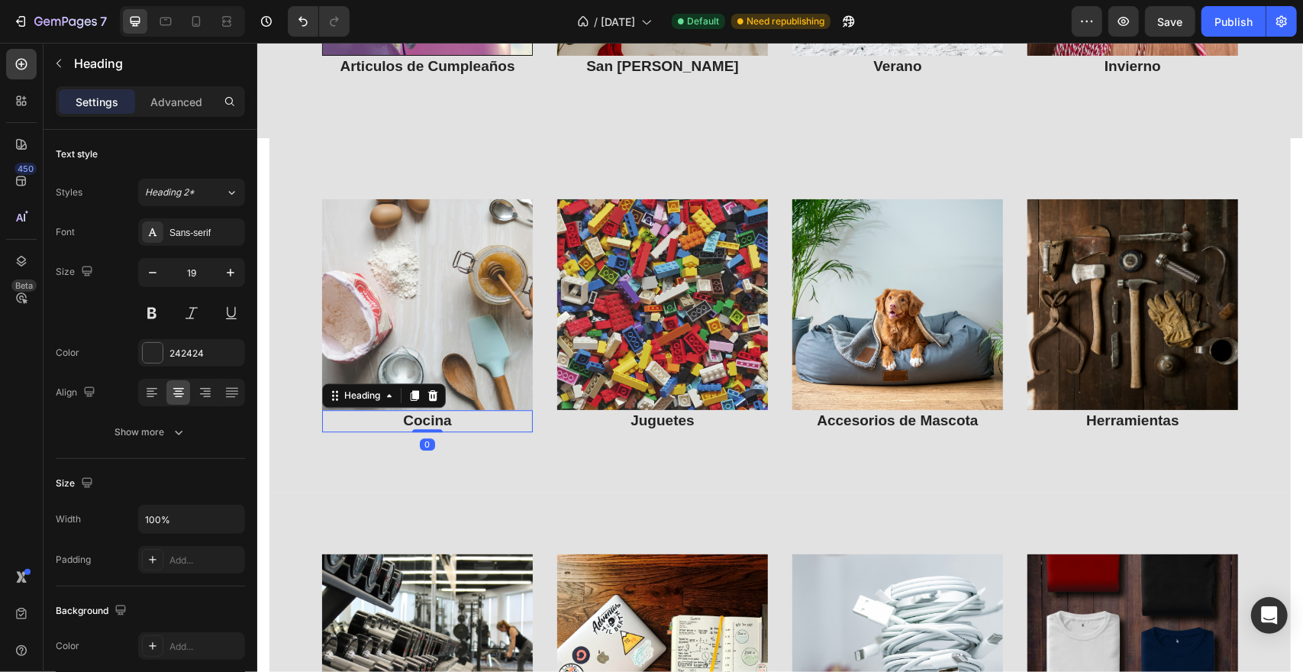
click at [386, 421] on h3 "Cocina" at bounding box center [426, 420] width 211 height 22
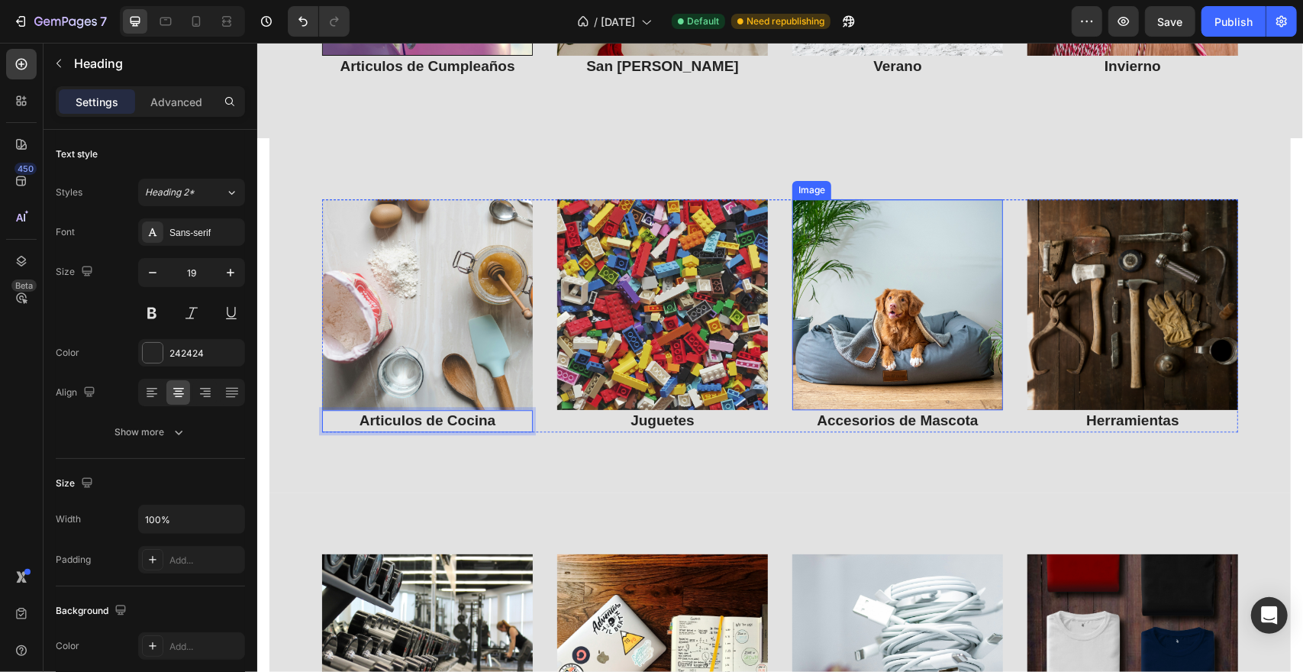
scroll to position [2748, 0]
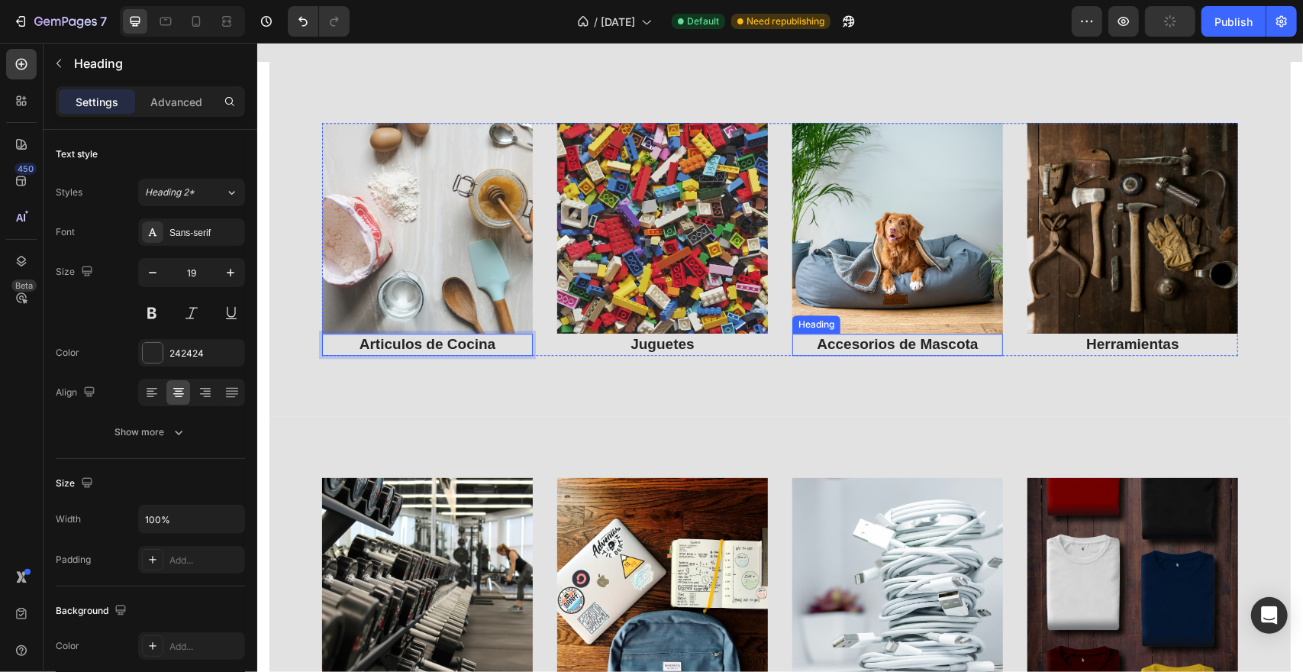
click at [835, 339] on h3 "Accesorios de Mascota" at bounding box center [896, 344] width 211 height 22
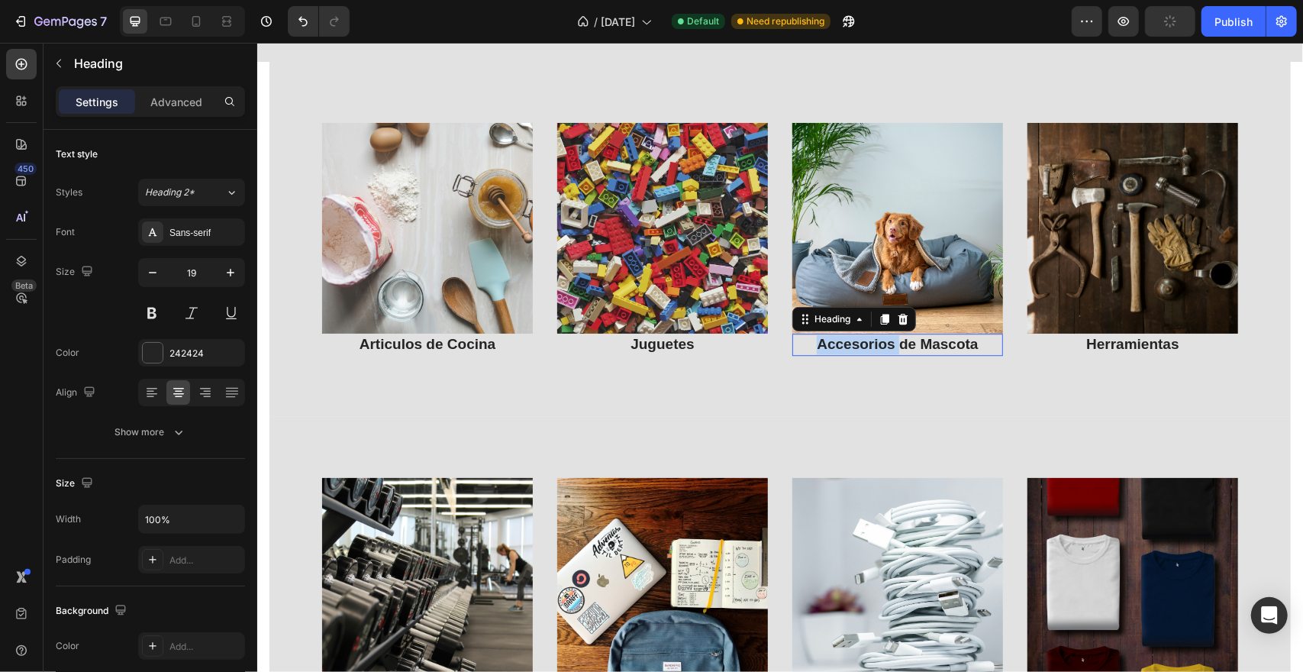
click at [839, 341] on p "Accesorios de Mascota" at bounding box center [897, 343] width 208 height 19
click at [557, 426] on div "Image Gimnasio Heading Image Materiales del Colegio Heading Image Aparatos Elec…" at bounding box center [779, 602] width 1021 height 373
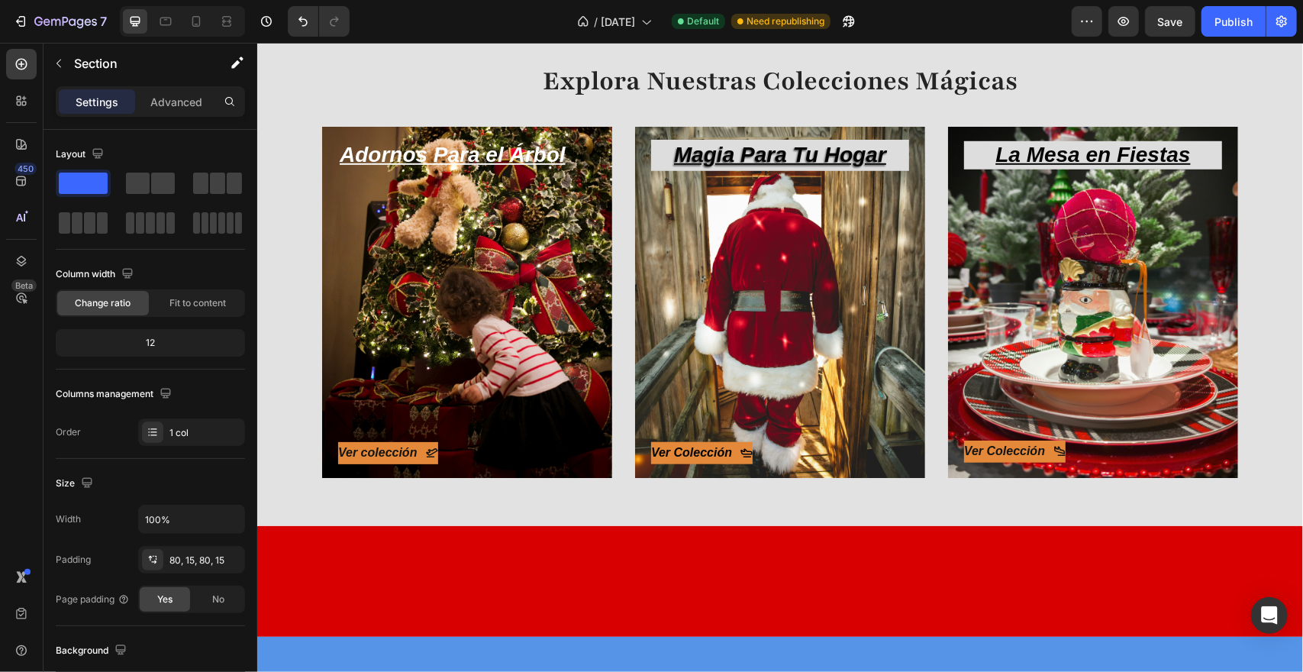
scroll to position [153, 0]
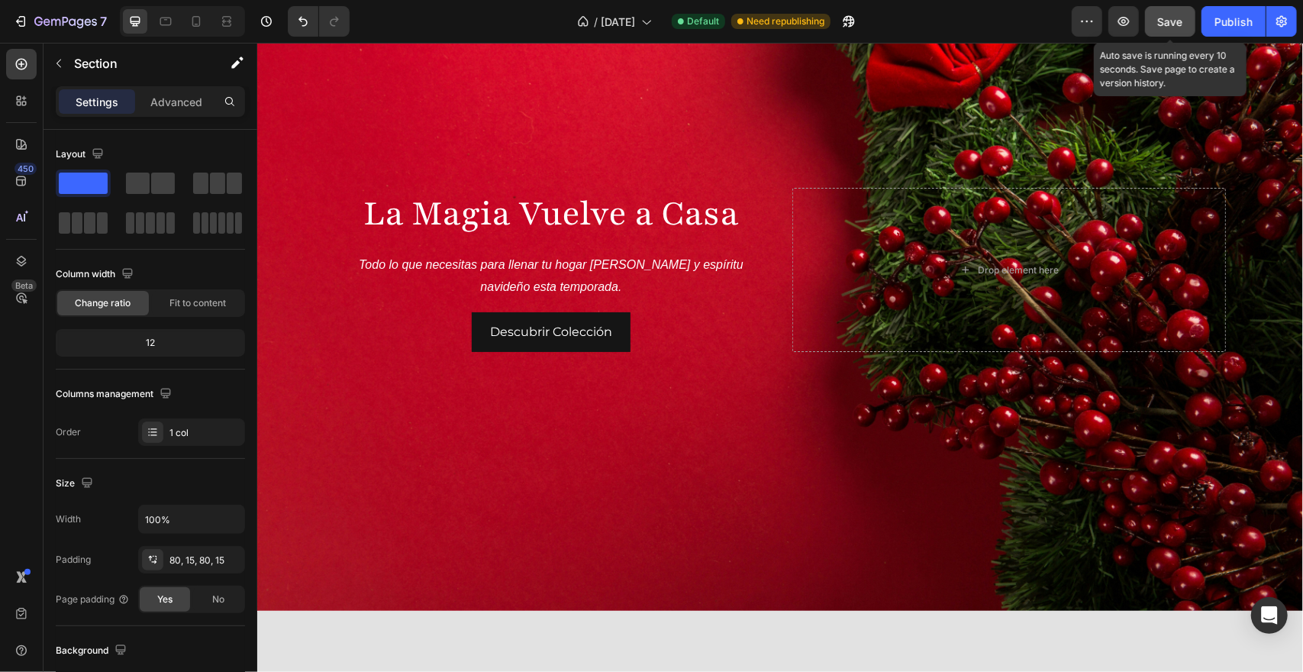
click at [1168, 30] on button "Save" at bounding box center [1170, 21] width 50 height 31
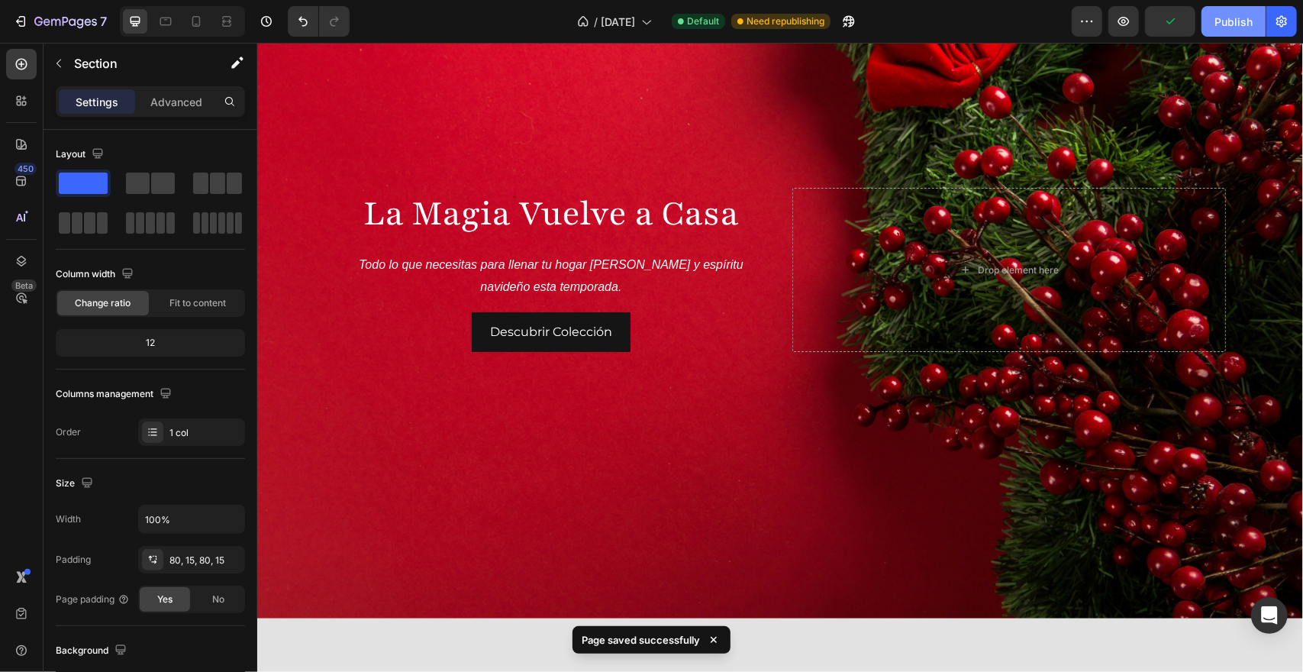
click at [1241, 26] on div "Publish" at bounding box center [1233, 22] width 38 height 16
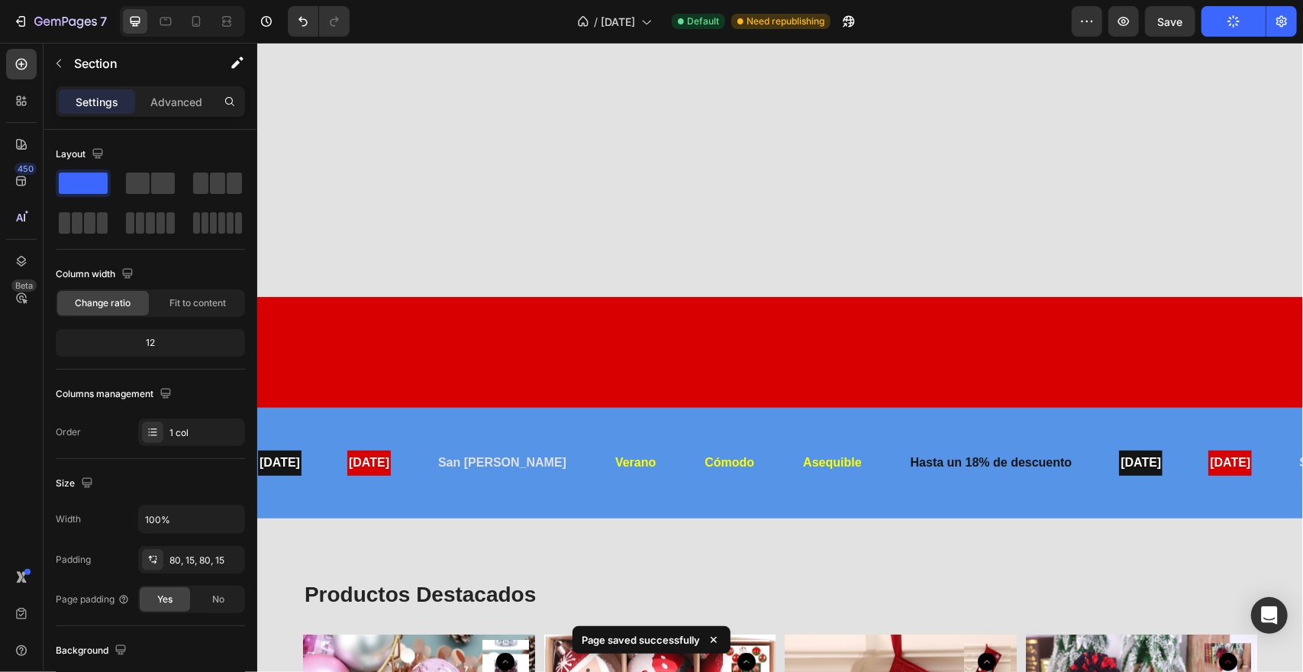
scroll to position [1374, 0]
